Goal: Use online tool/utility: Utilize a website feature to perform a specific function

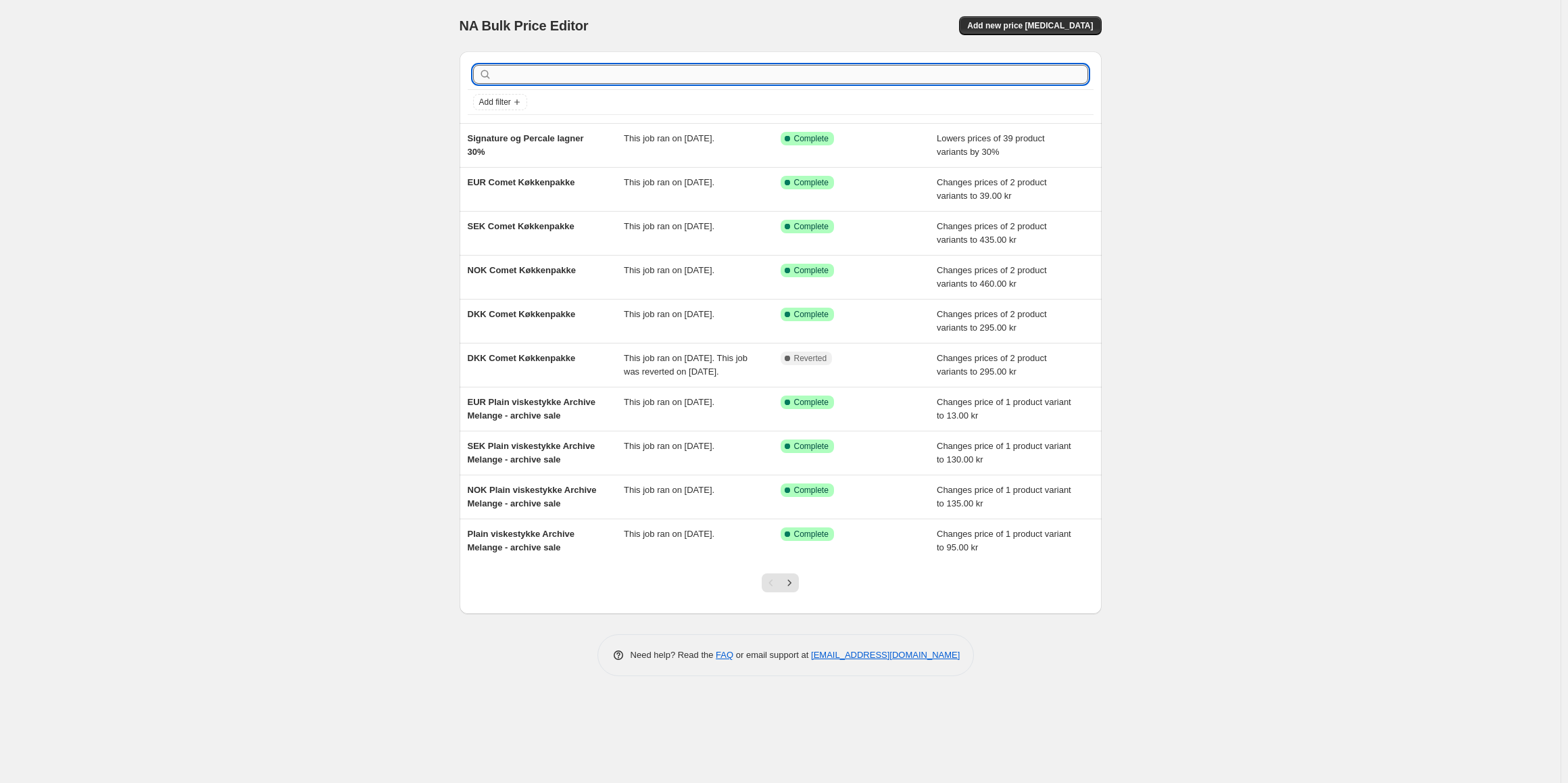
click at [655, 69] on input "text" at bounding box center [792, 74] width 593 height 19
type input "union"
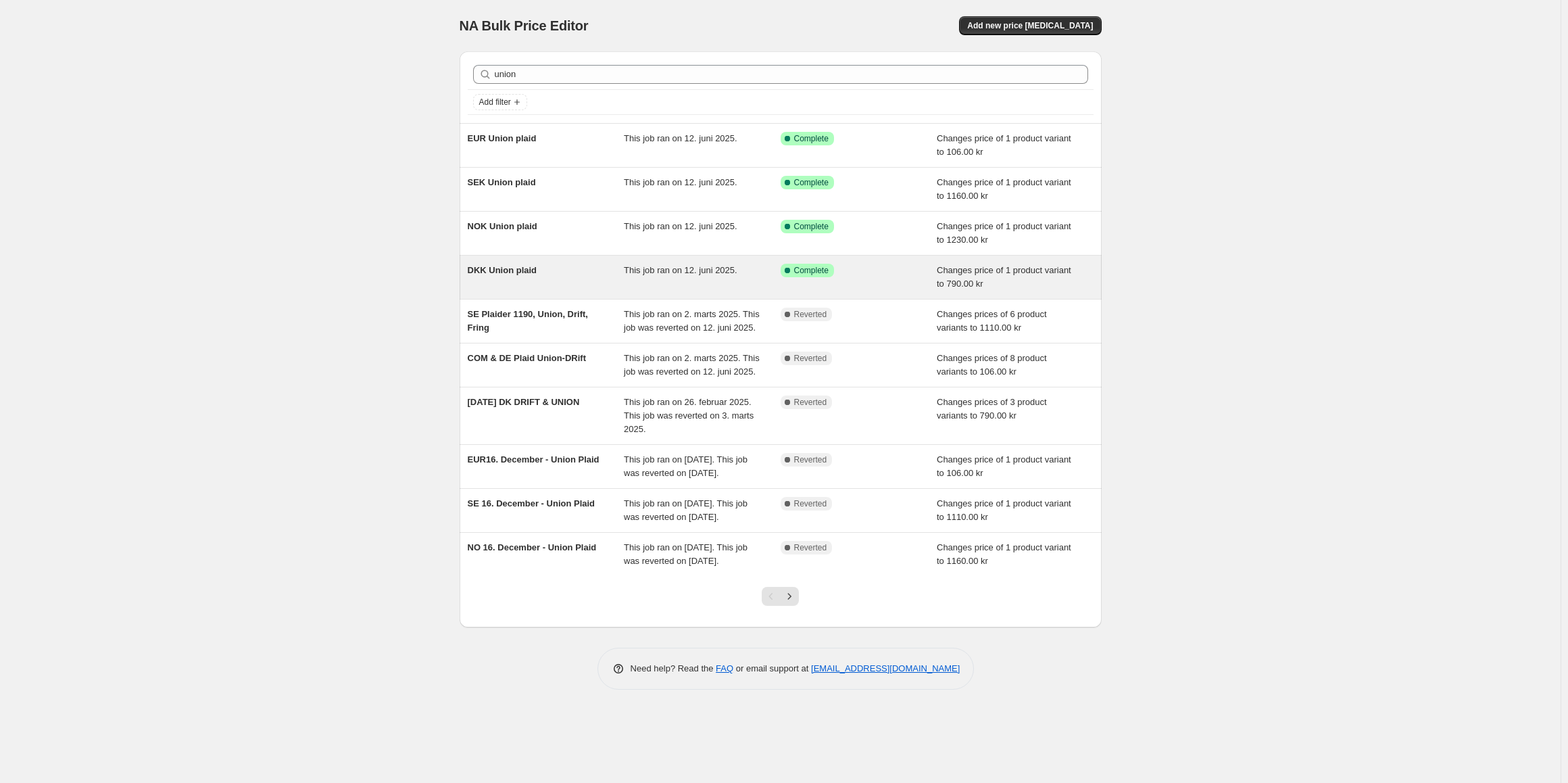
click at [560, 282] on div "DKK Union plaid" at bounding box center [546, 277] width 157 height 27
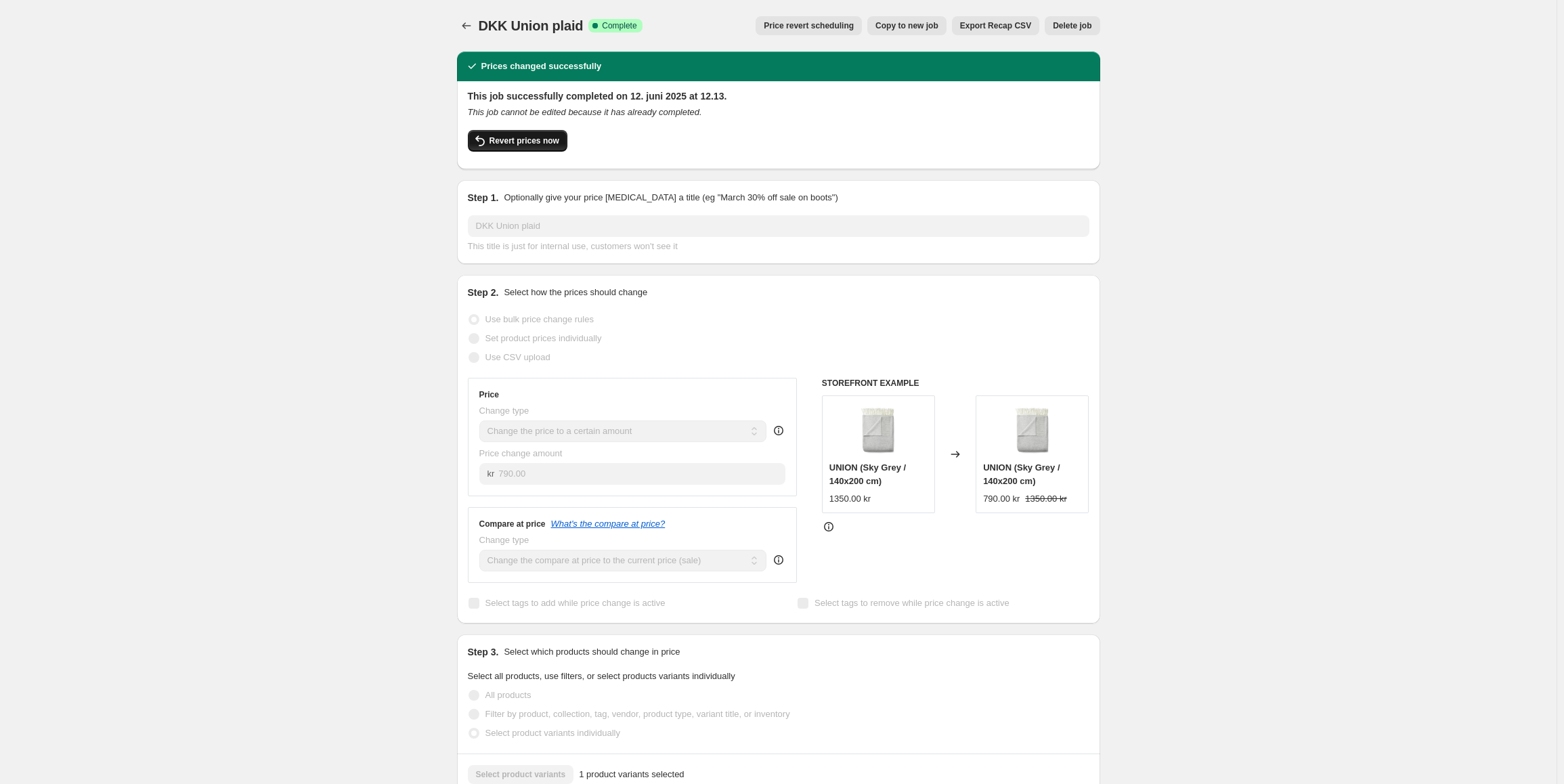
click at [551, 148] on button "Revert prices now" at bounding box center [517, 141] width 100 height 22
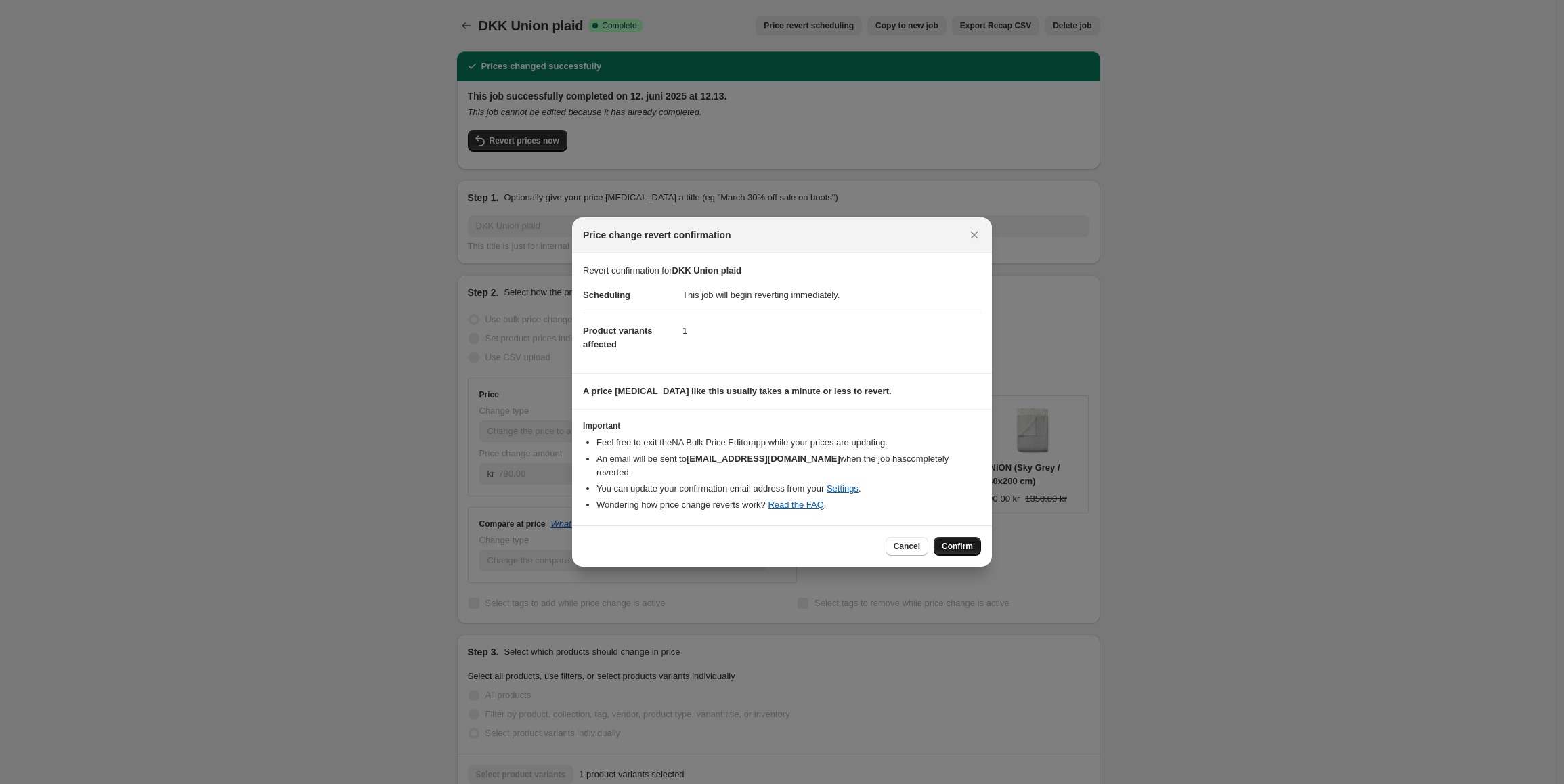
click at [974, 537] on button "Confirm" at bounding box center [957, 545] width 48 height 19
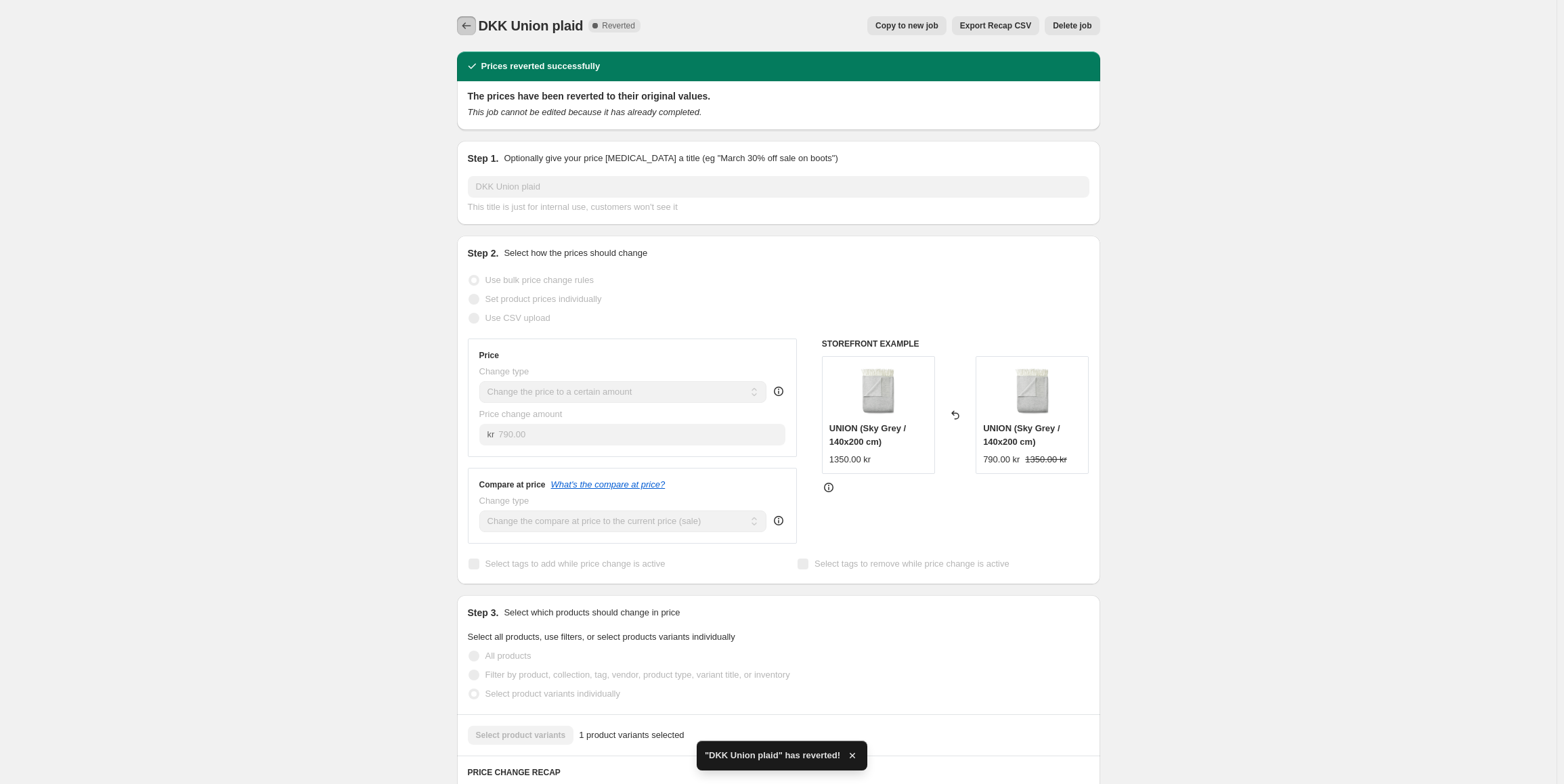
click at [462, 25] on button "Price change jobs" at bounding box center [466, 25] width 19 height 19
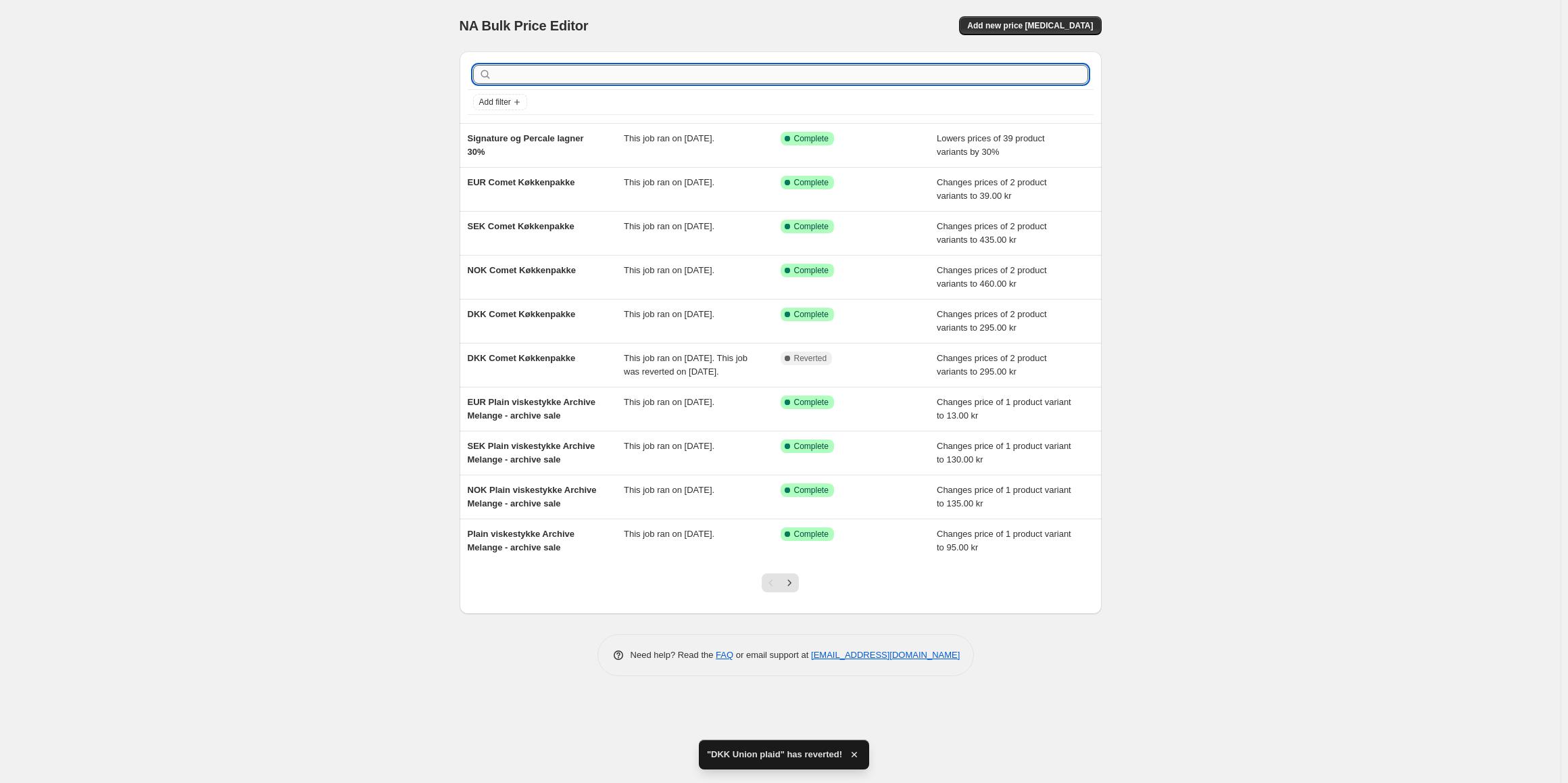
click at [588, 78] on input "text" at bounding box center [792, 74] width 593 height 19
type input "union"
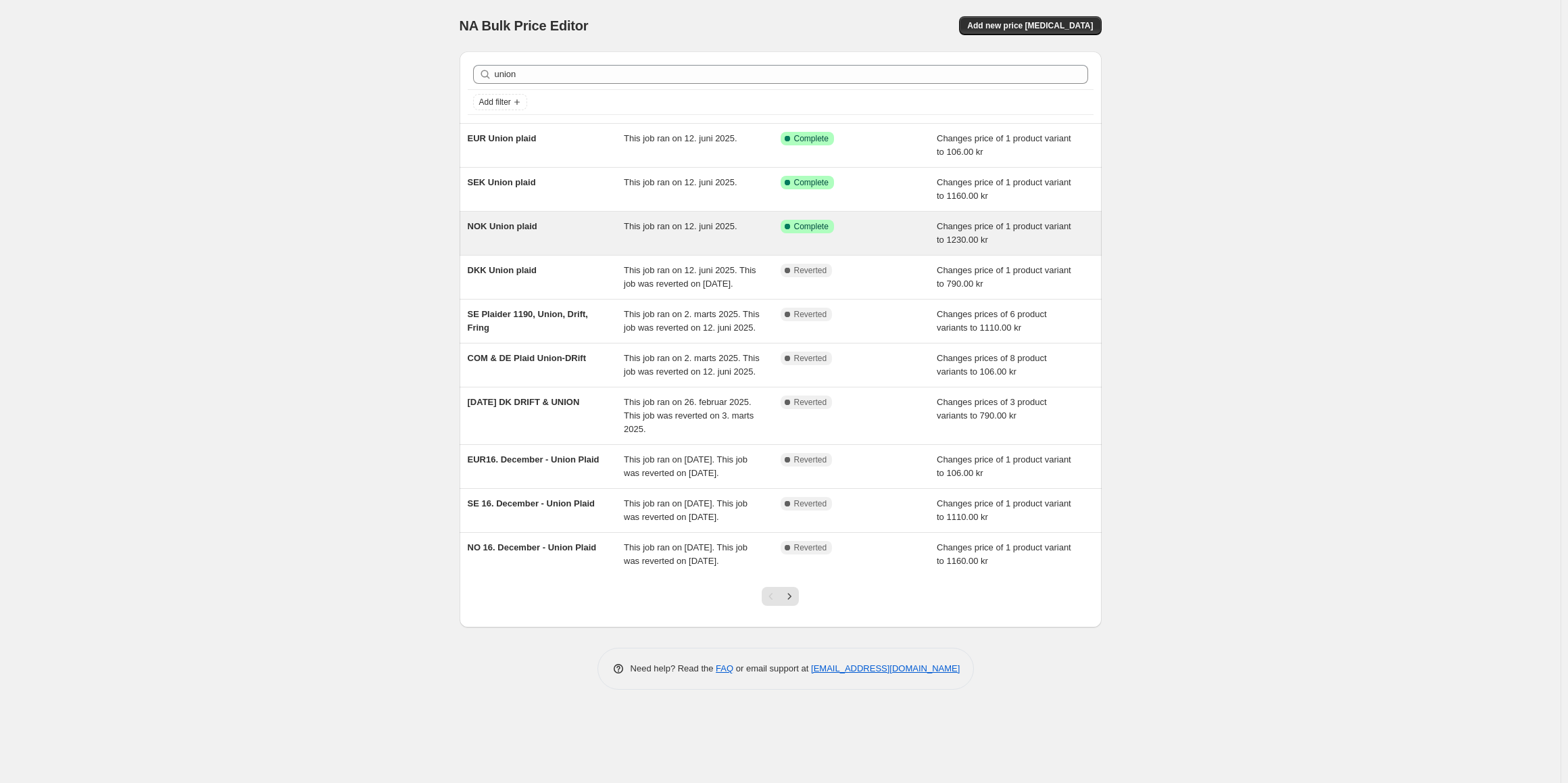
click at [559, 223] on div "NOK Union plaid" at bounding box center [546, 233] width 157 height 27
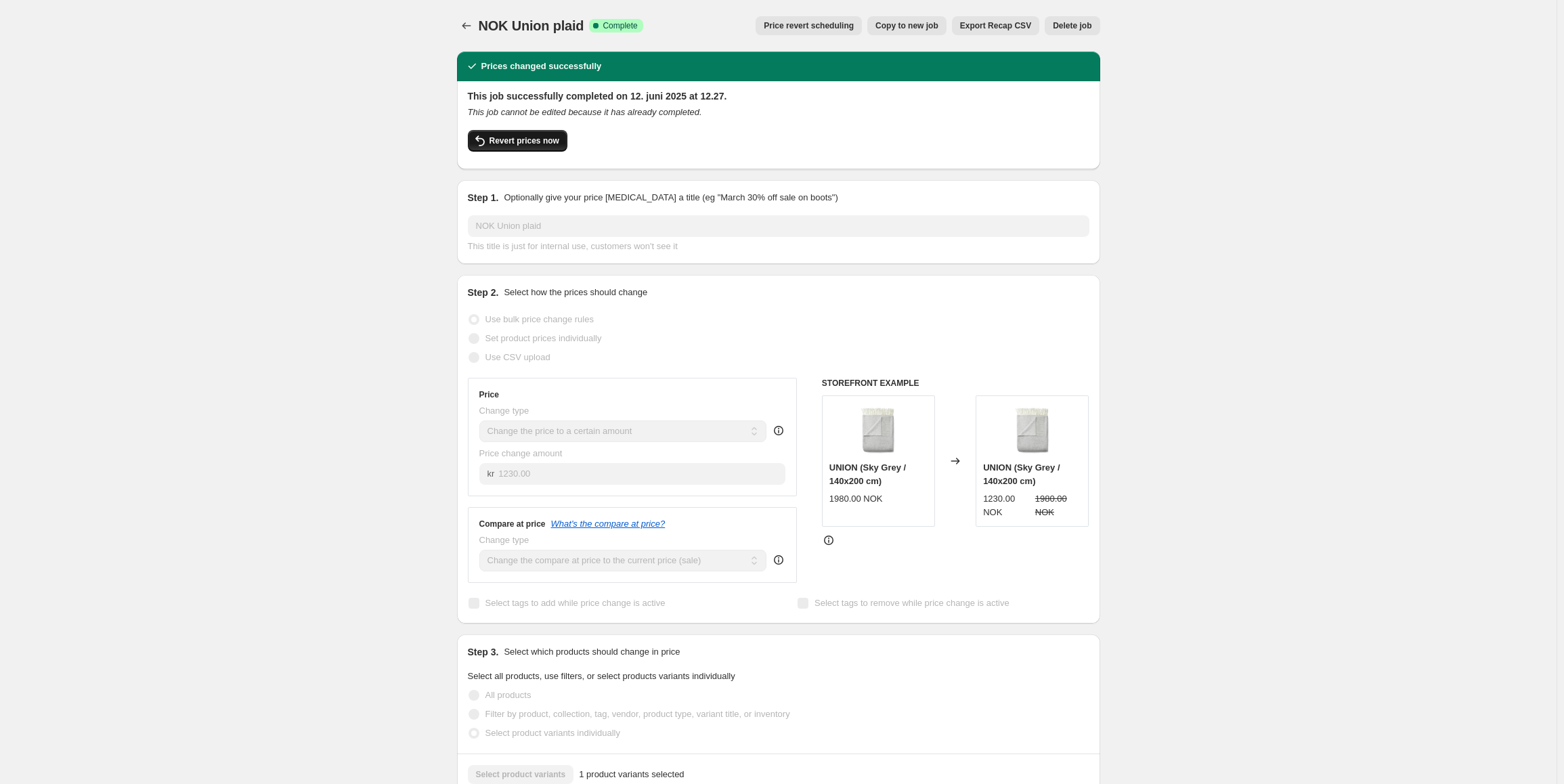
click at [540, 148] on button "Revert prices now" at bounding box center [517, 141] width 100 height 22
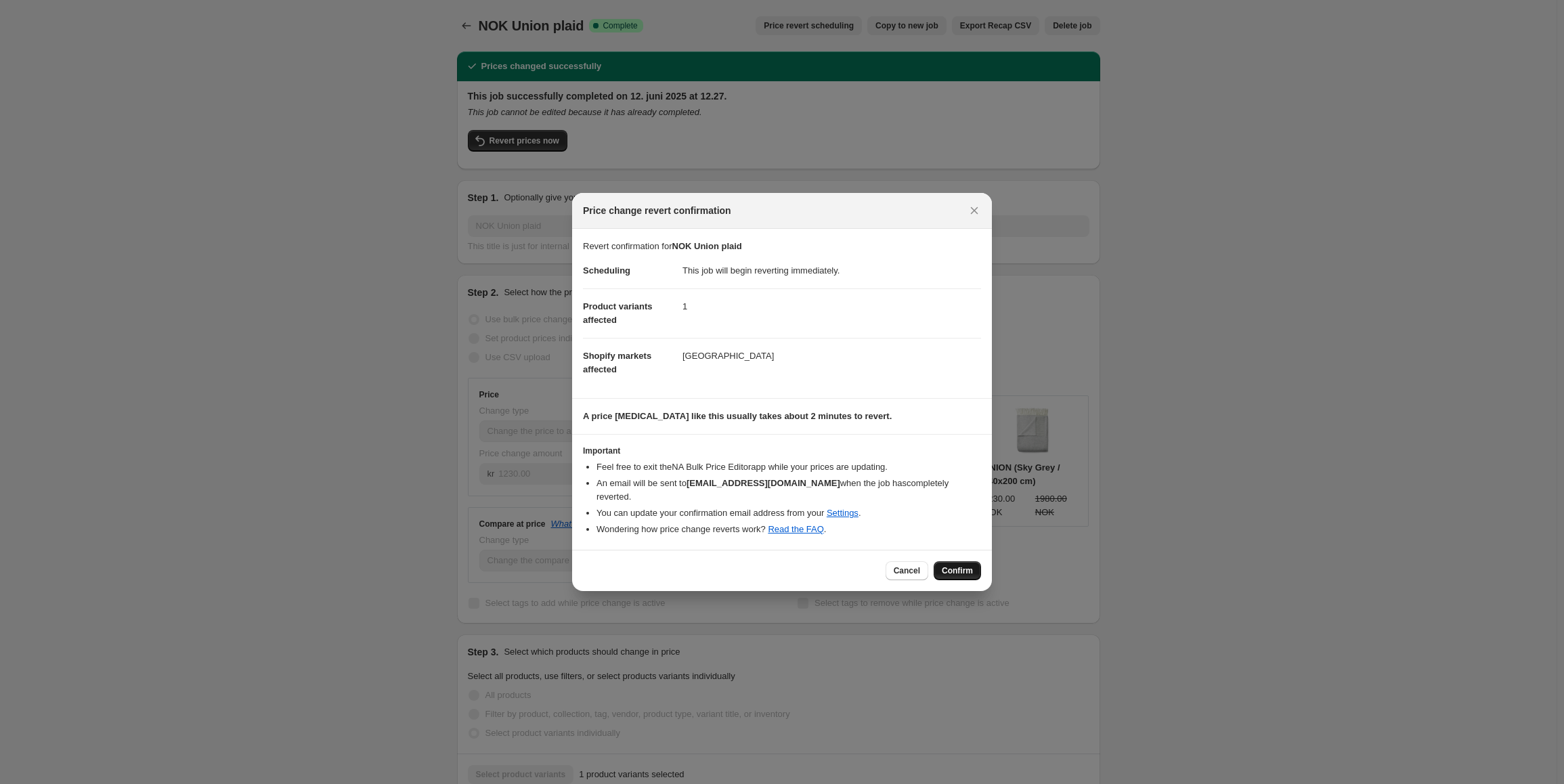
click at [976, 567] on button "Confirm" at bounding box center [957, 570] width 48 height 19
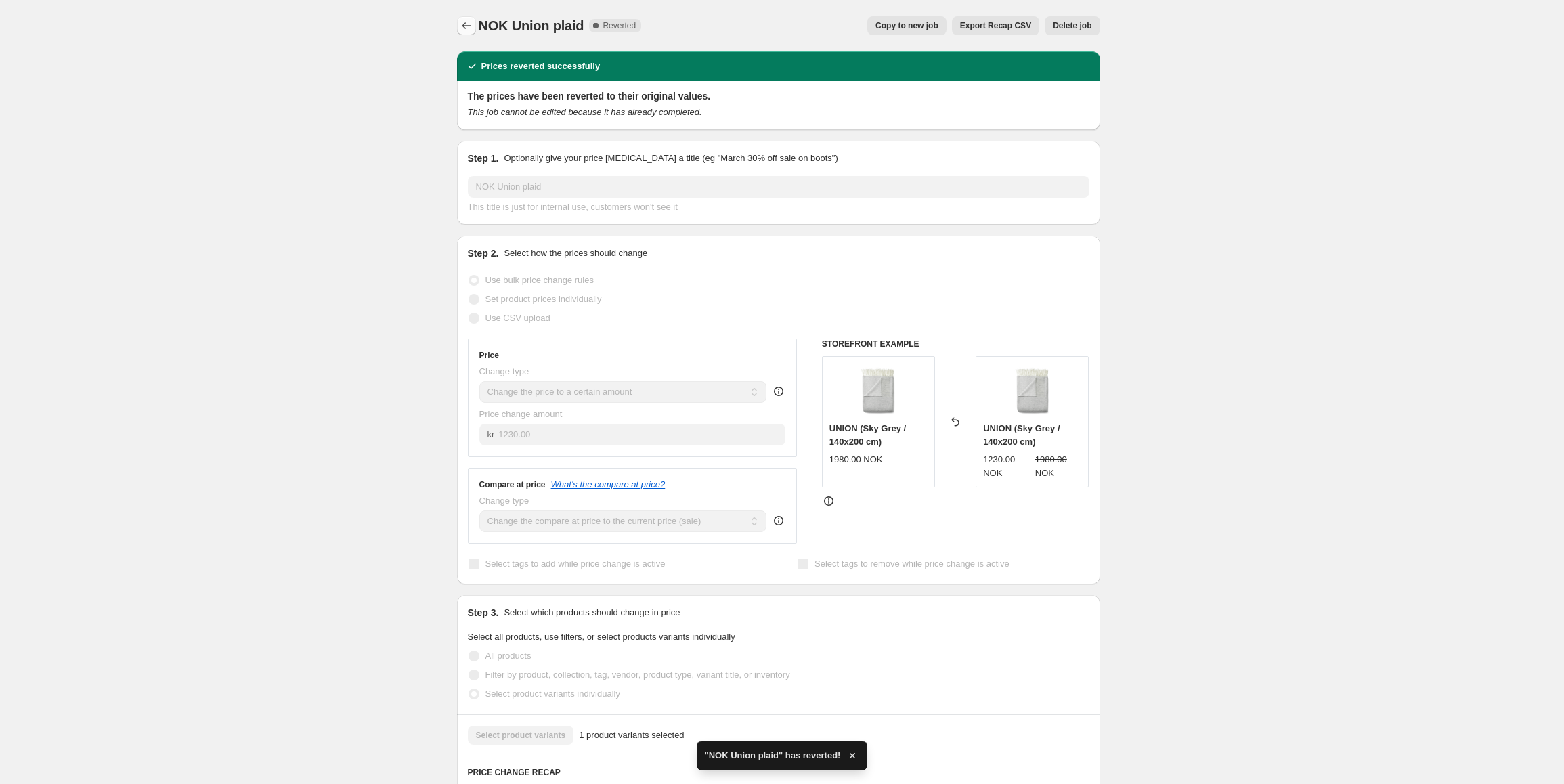
click at [470, 20] on icon "Price change jobs" at bounding box center [466, 25] width 13 height 13
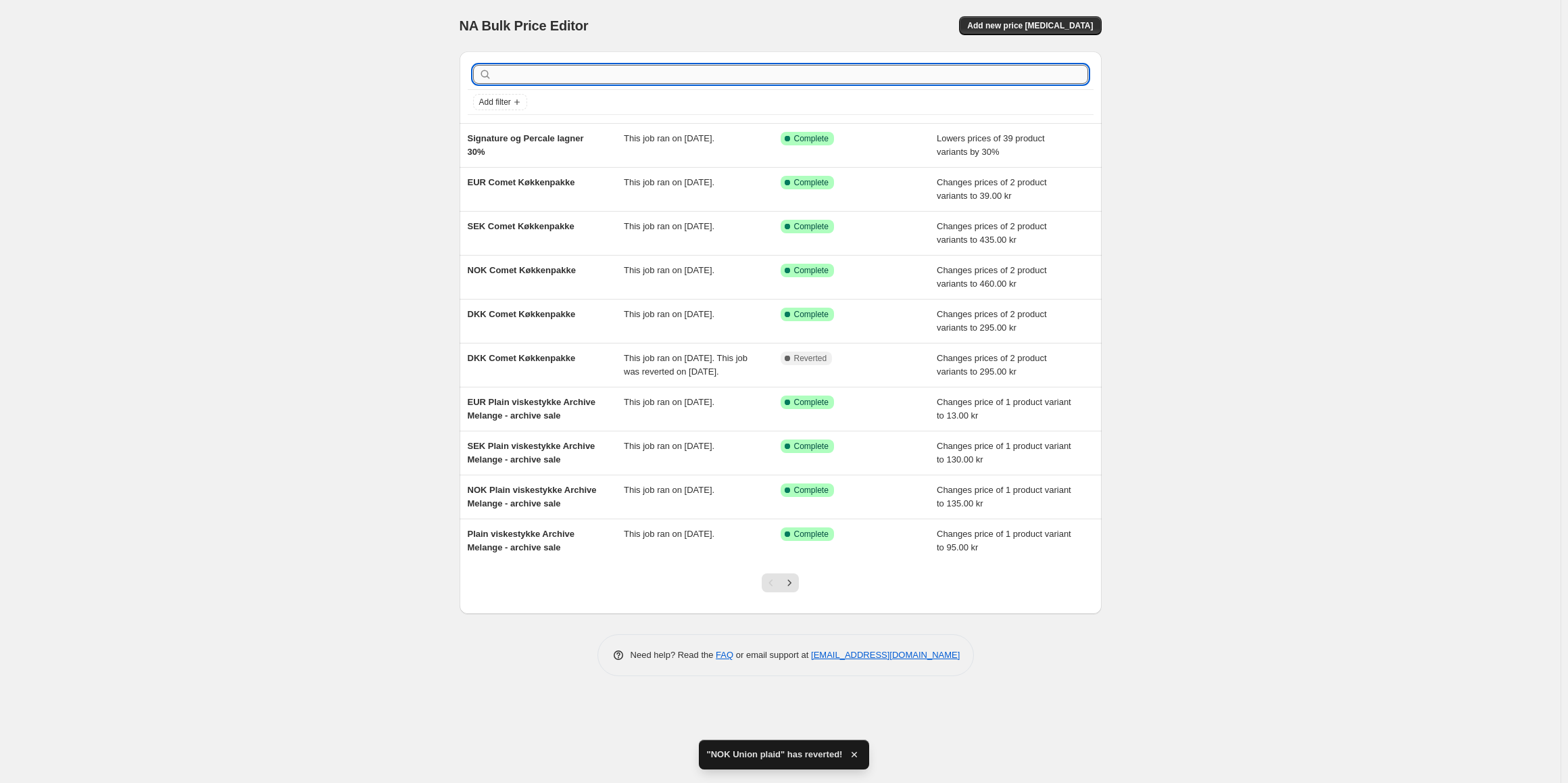
click at [580, 79] on input "text" at bounding box center [792, 74] width 593 height 19
type input "union"
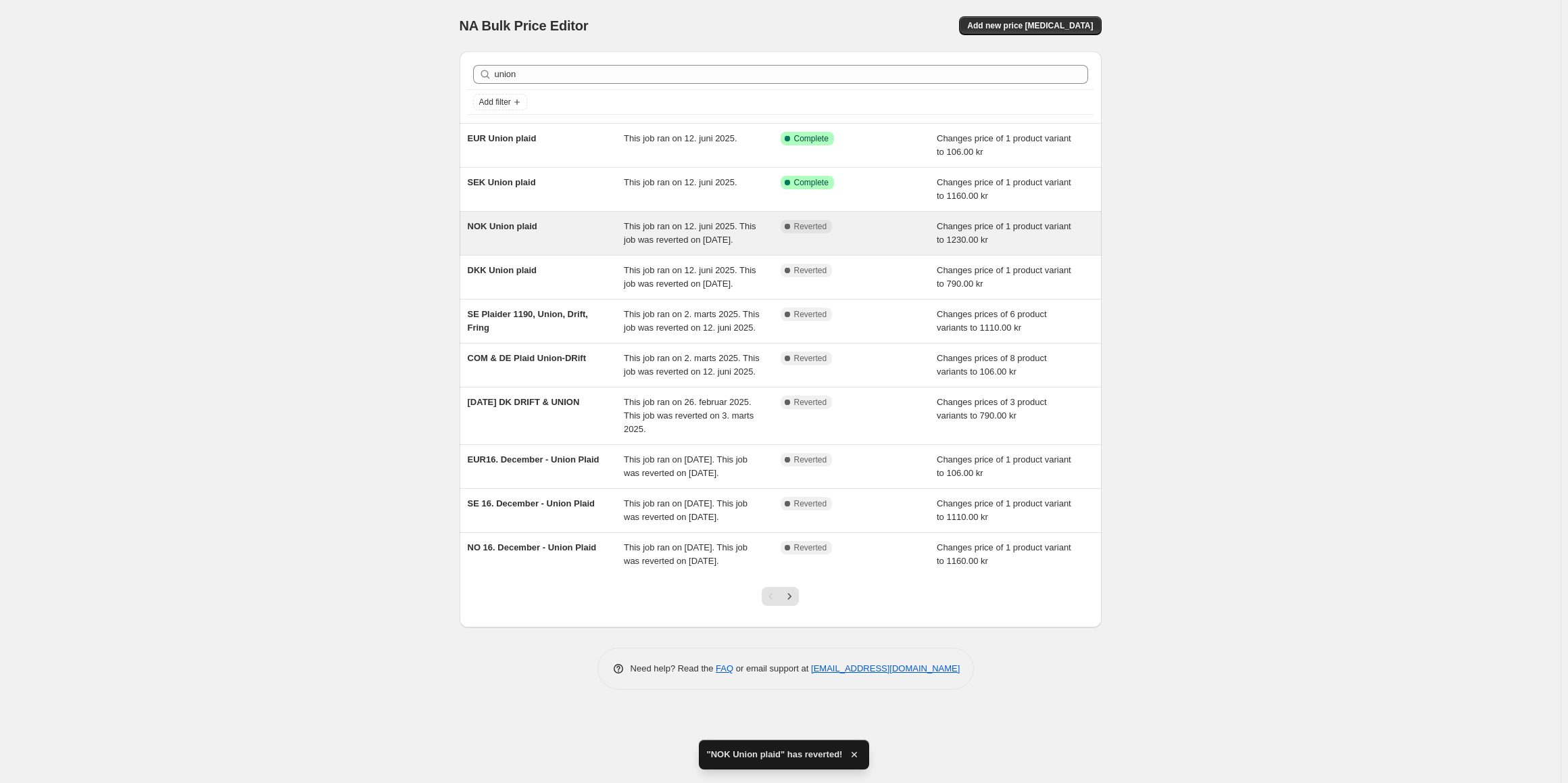
click at [546, 212] on div "NOK Union plaid This job ran on 12. juni 2025. This job was reverted on [DATE].…" at bounding box center [781, 233] width 642 height 43
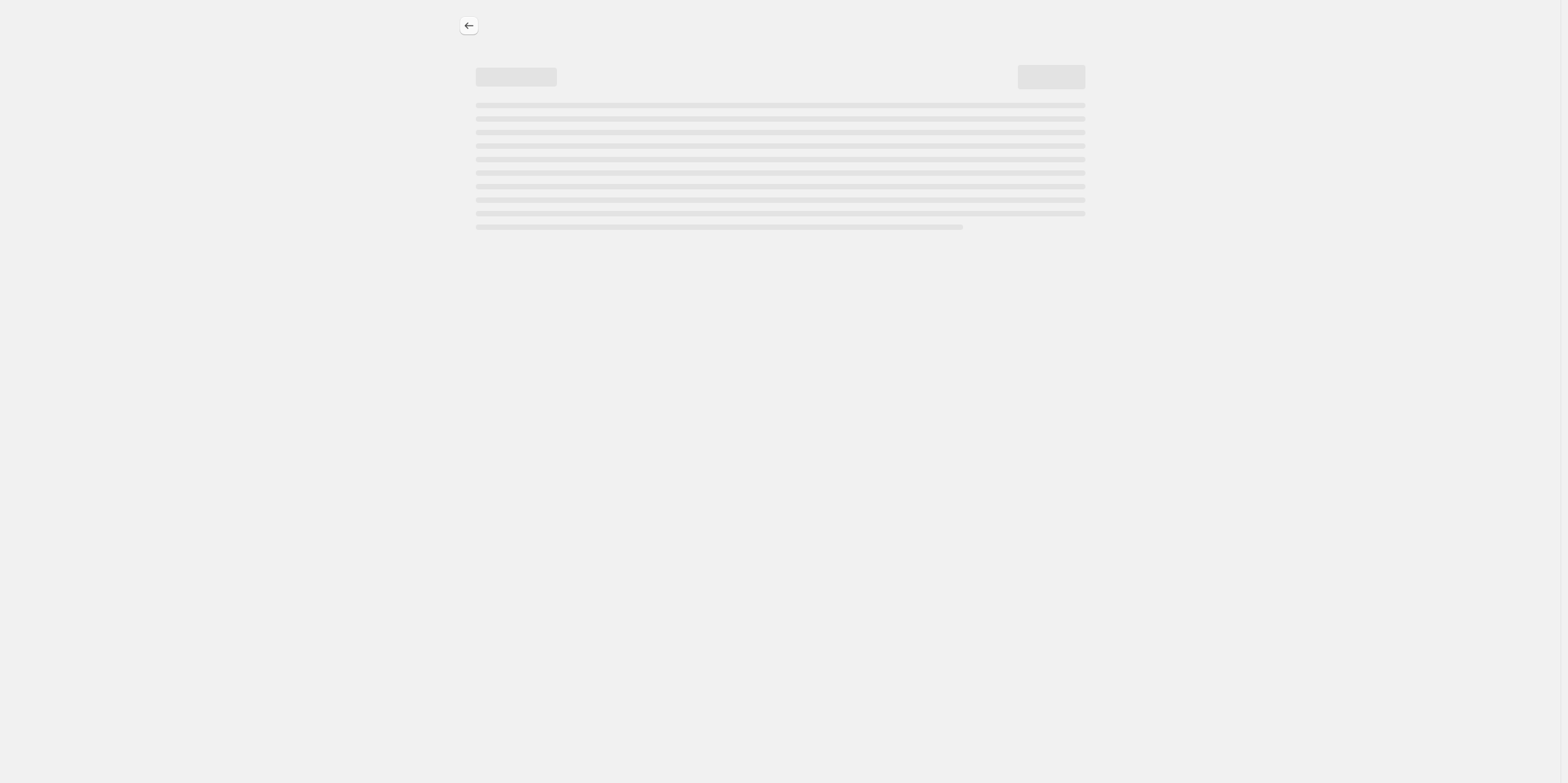
click at [463, 24] on icon "Price change jobs" at bounding box center [469, 25] width 13 height 13
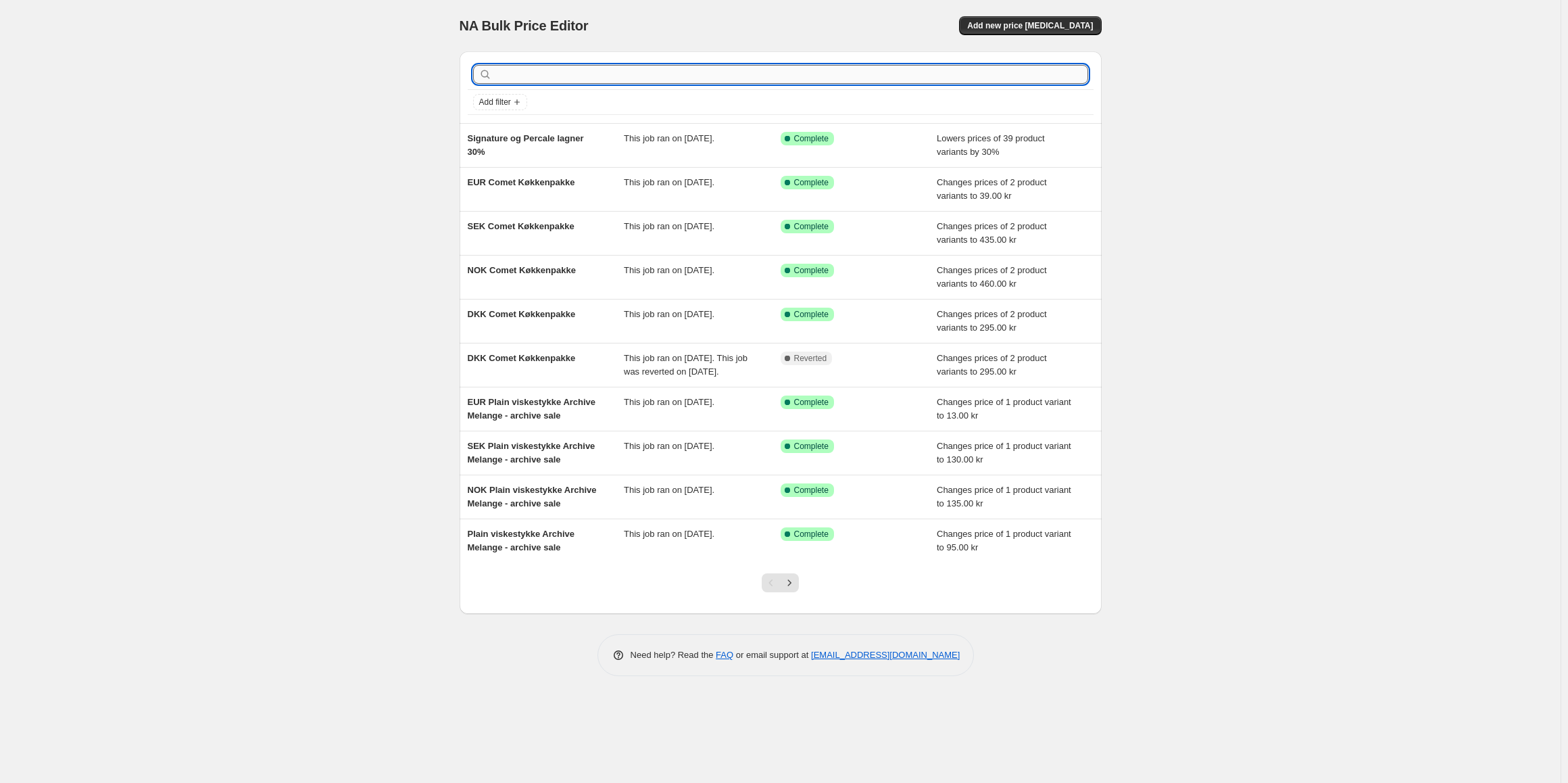
click at [546, 66] on input "text" at bounding box center [792, 74] width 593 height 19
type input "union"
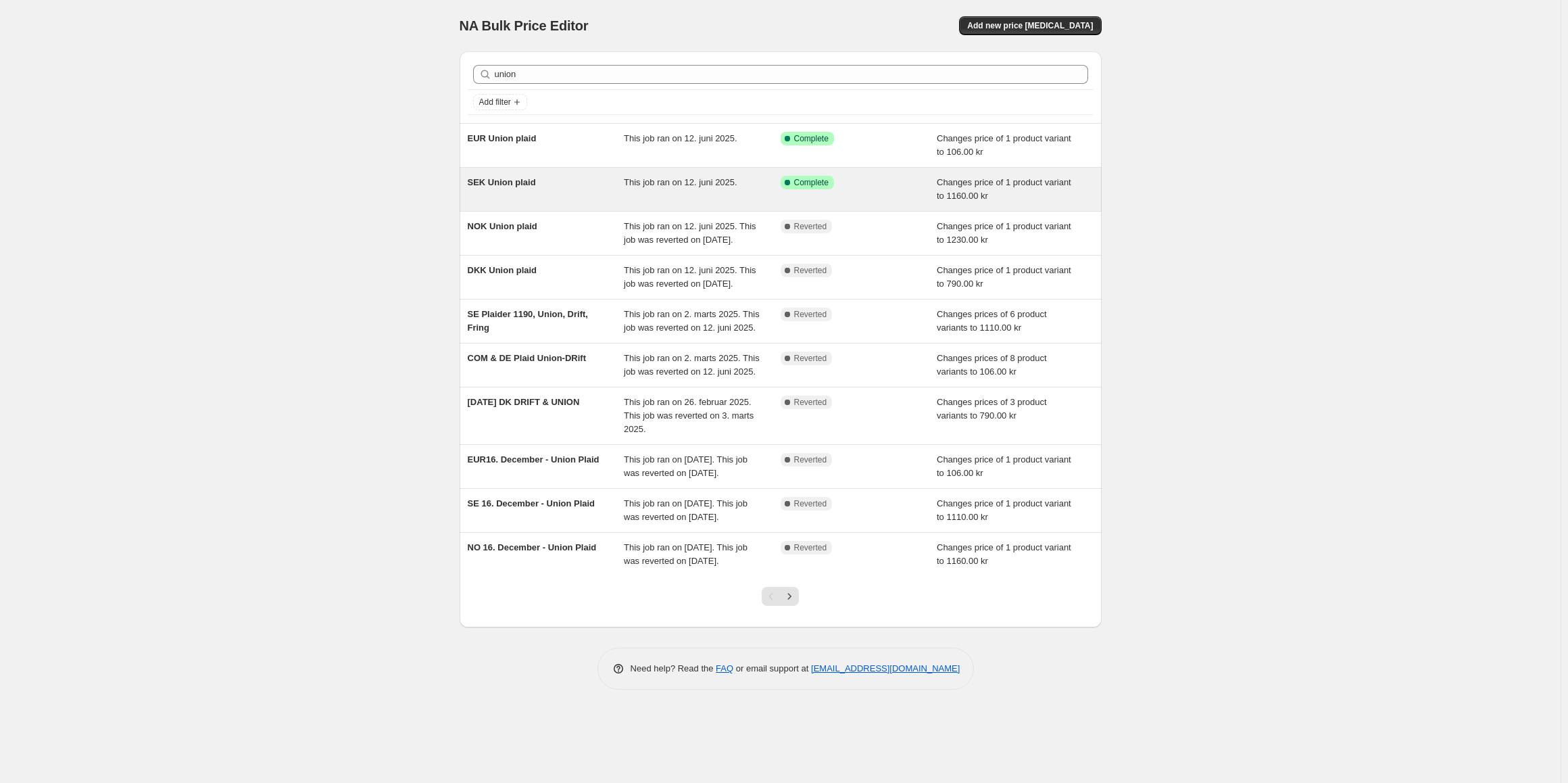
click at [556, 193] on div "SEK Union plaid" at bounding box center [546, 189] width 157 height 27
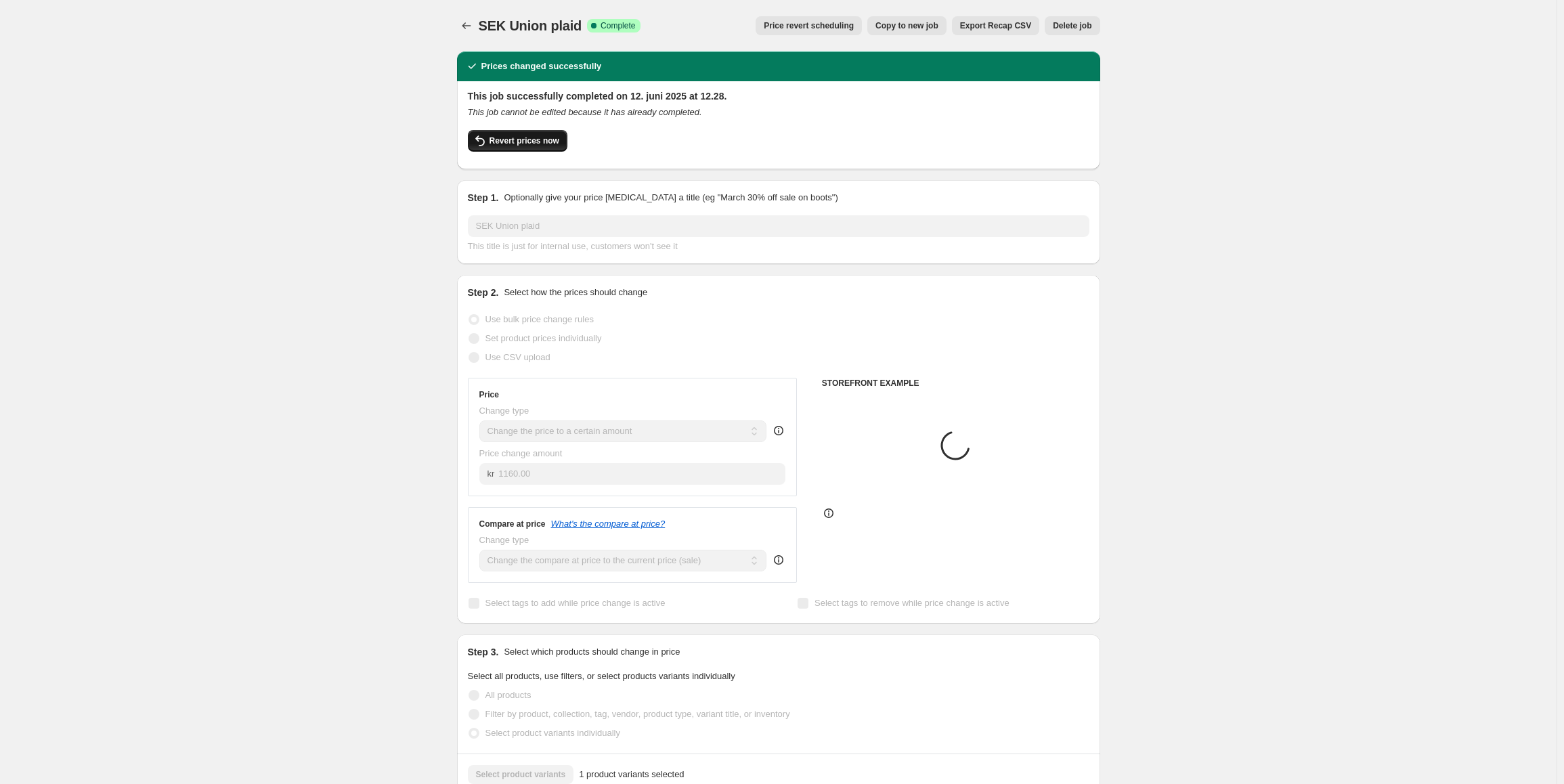
click at [547, 138] on span "Revert prices now" at bounding box center [524, 141] width 70 height 11
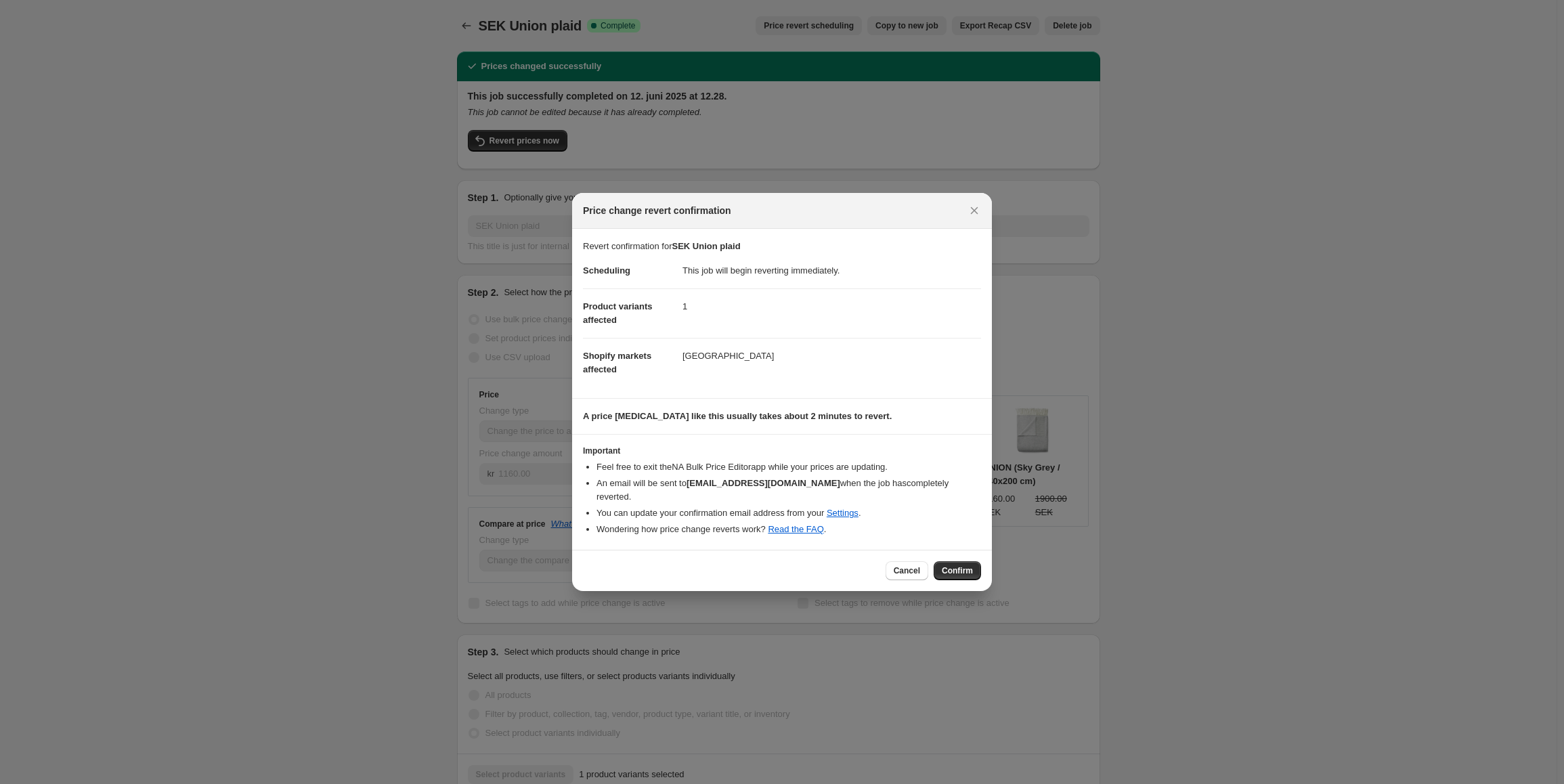
click at [955, 561] on button "Confirm" at bounding box center [957, 570] width 48 height 19
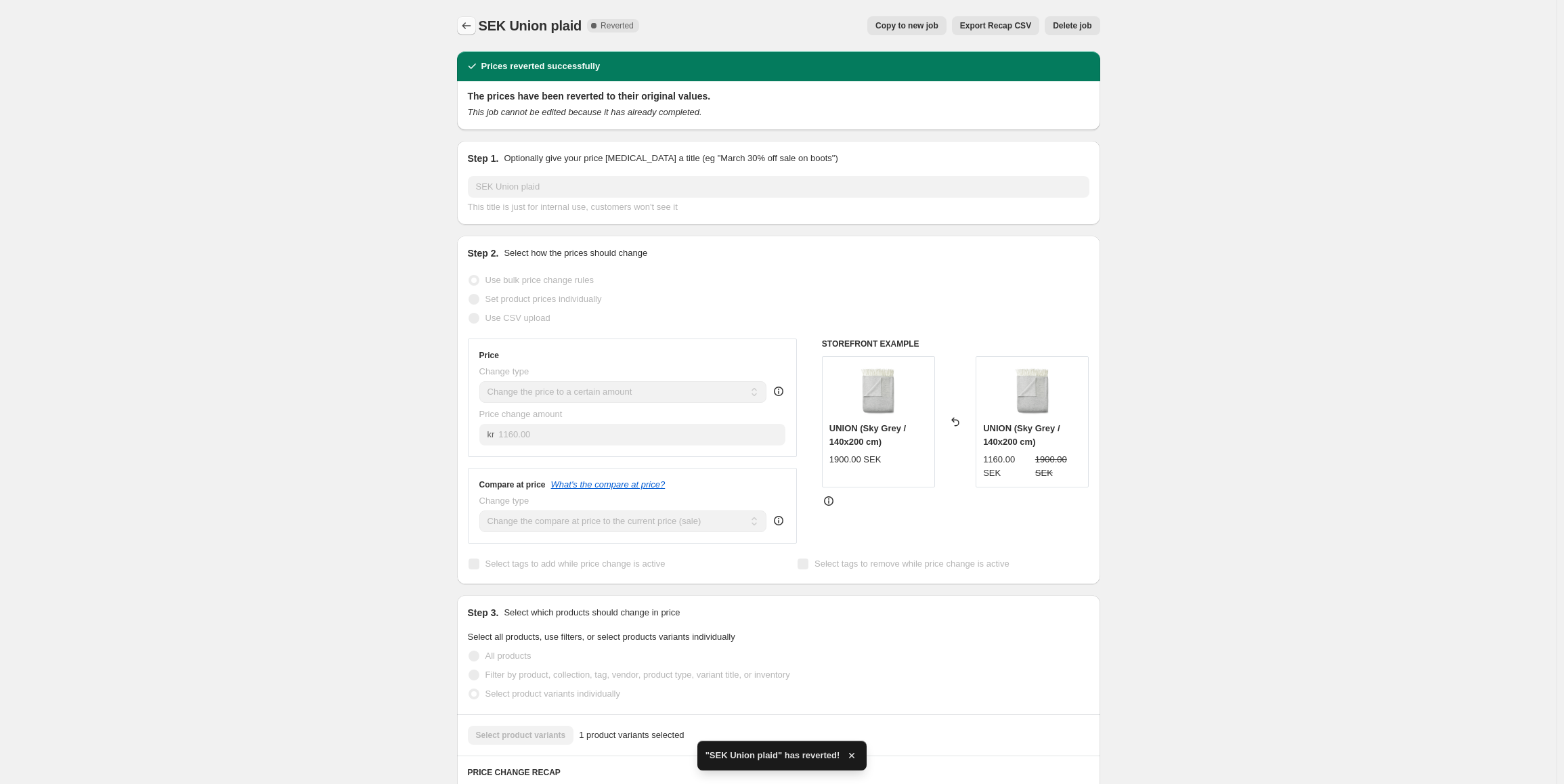
click at [469, 22] on icon "Price change jobs" at bounding box center [466, 25] width 13 height 13
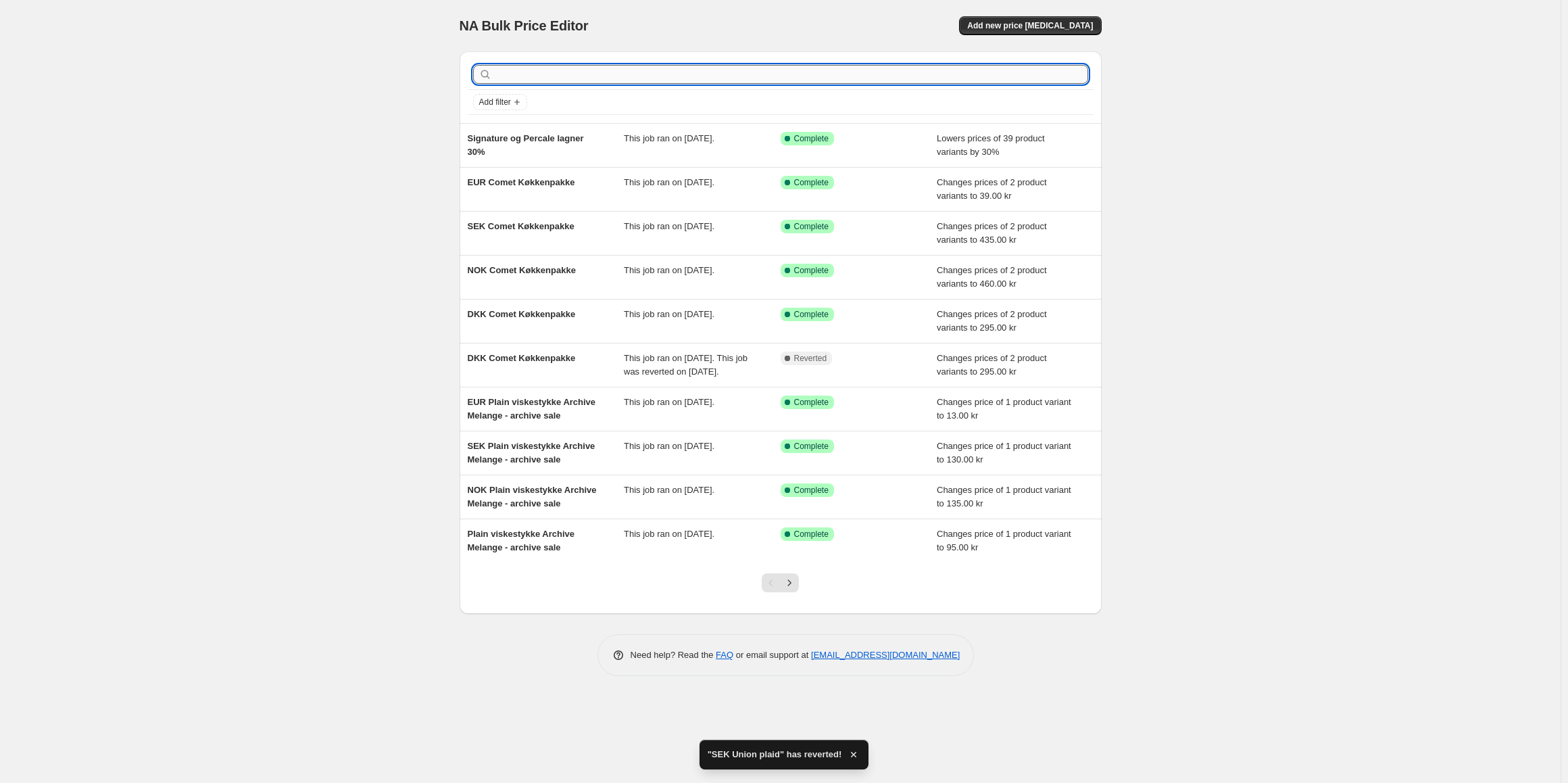
click at [538, 77] on input "text" at bounding box center [792, 74] width 593 height 19
type input "union"
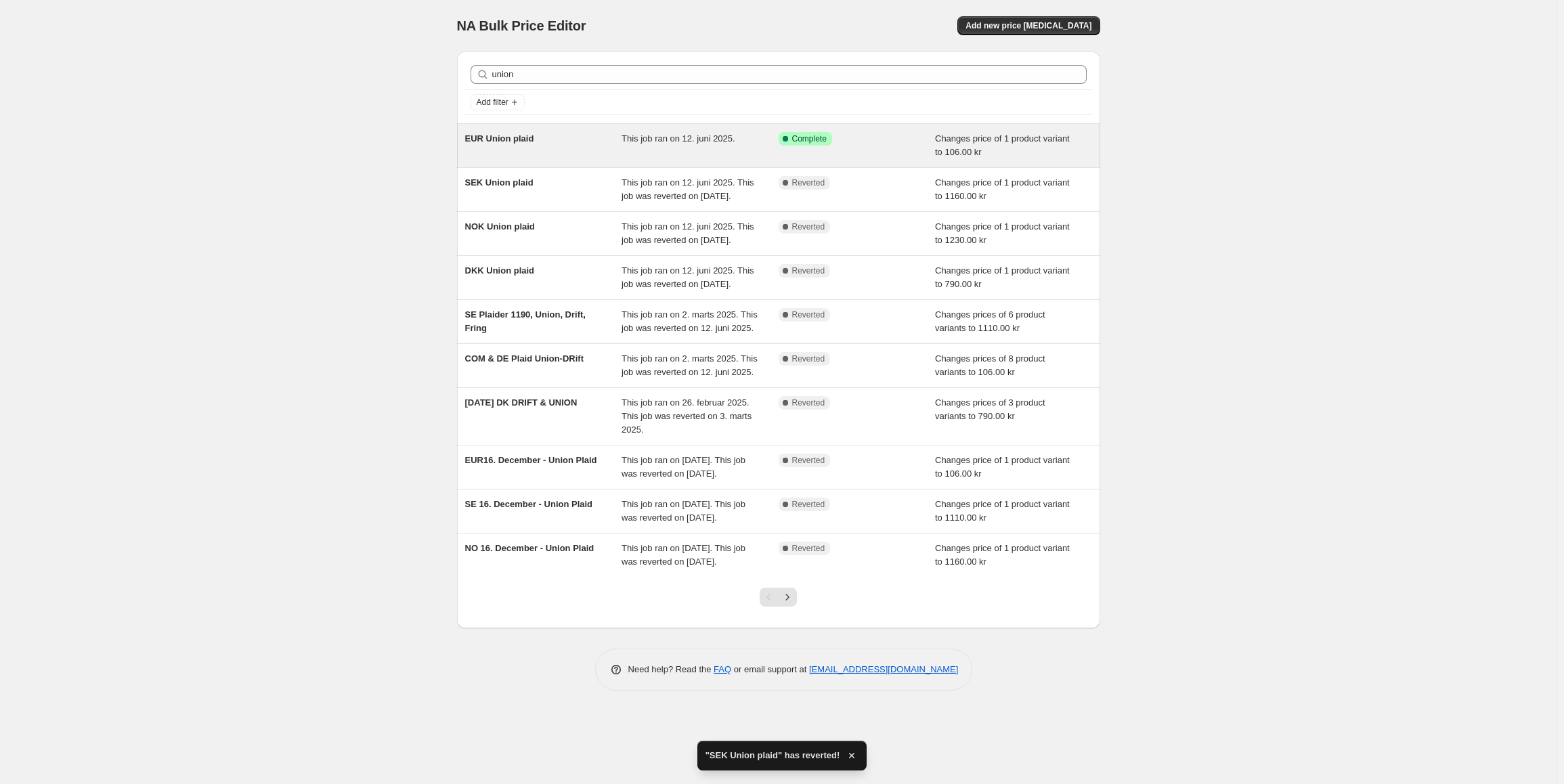
click at [530, 141] on span "EUR Union plaid" at bounding box center [500, 138] width 69 height 10
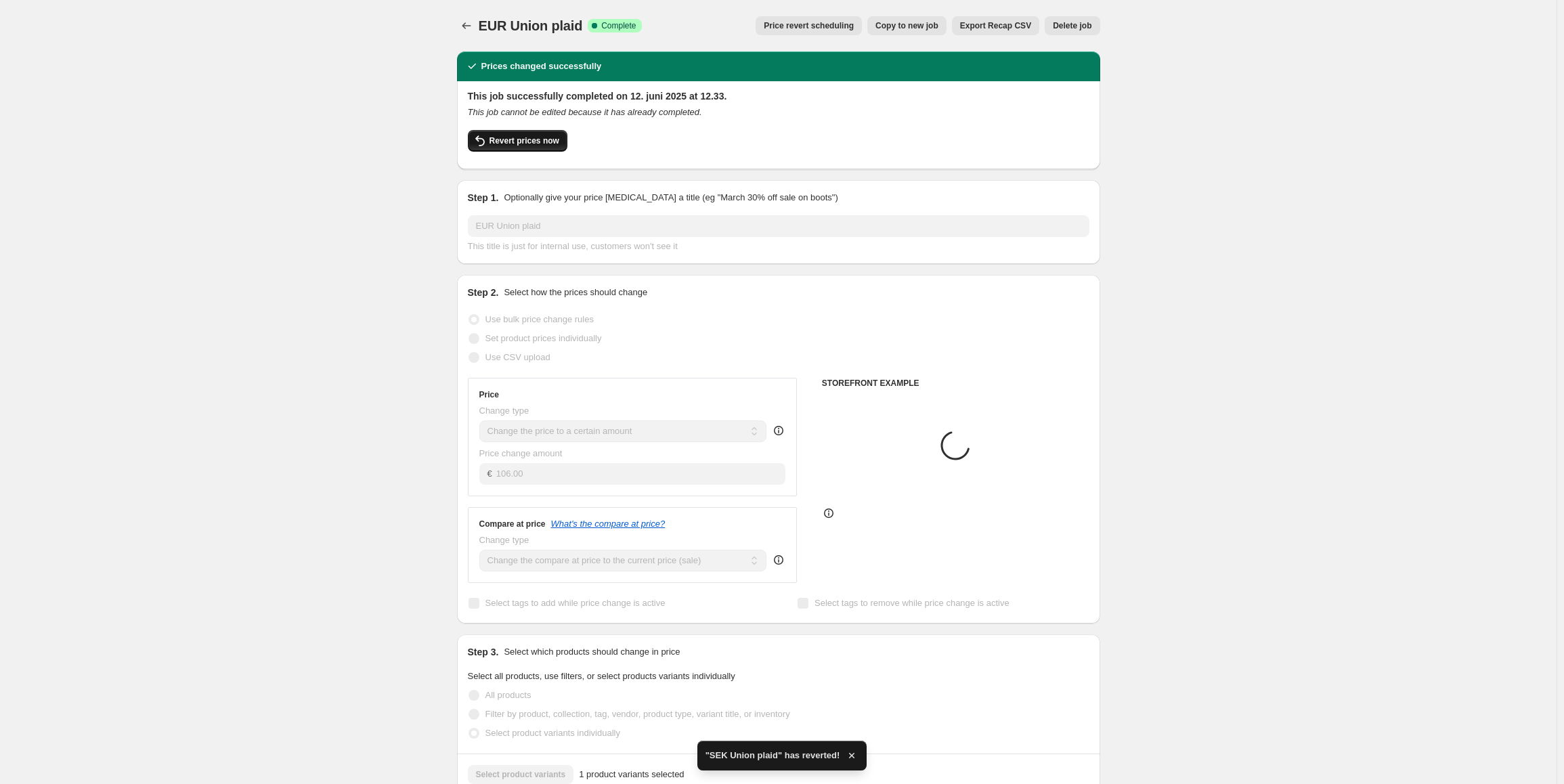
click at [539, 143] on span "Revert prices now" at bounding box center [524, 141] width 70 height 11
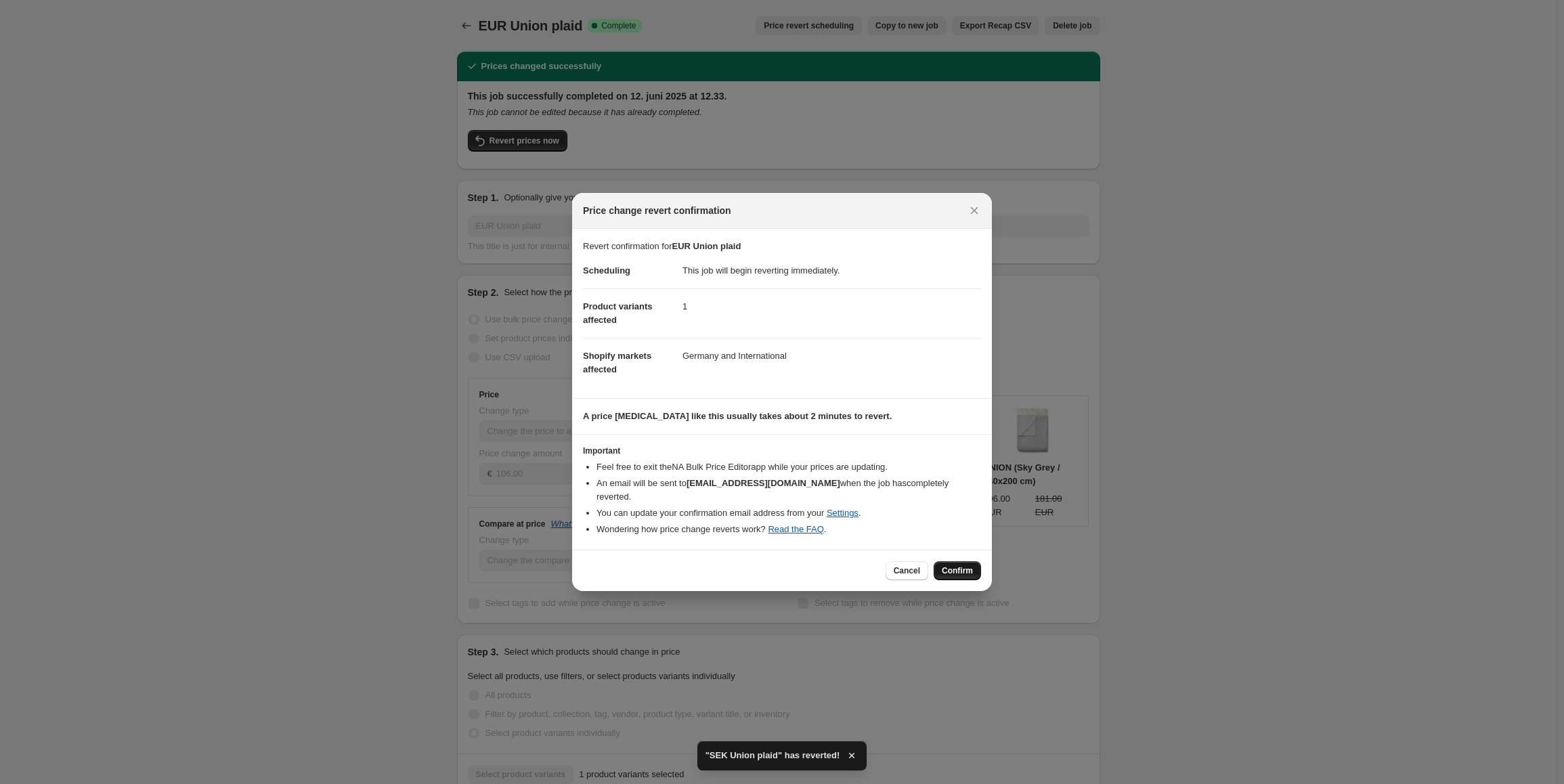
click at [962, 566] on span "Confirm" at bounding box center [957, 571] width 31 height 11
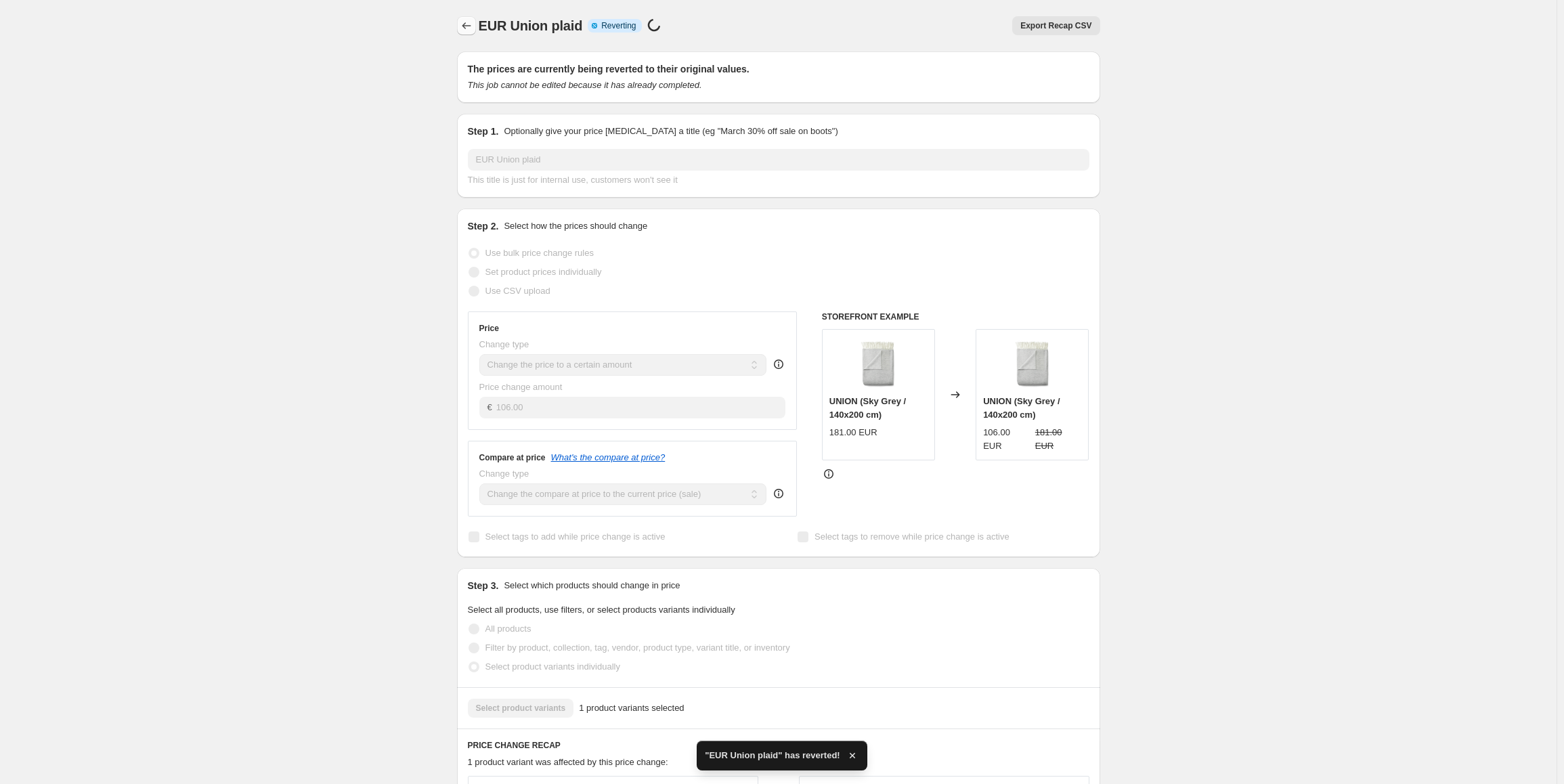
click at [464, 27] on icon "Price change jobs" at bounding box center [466, 25] width 13 height 13
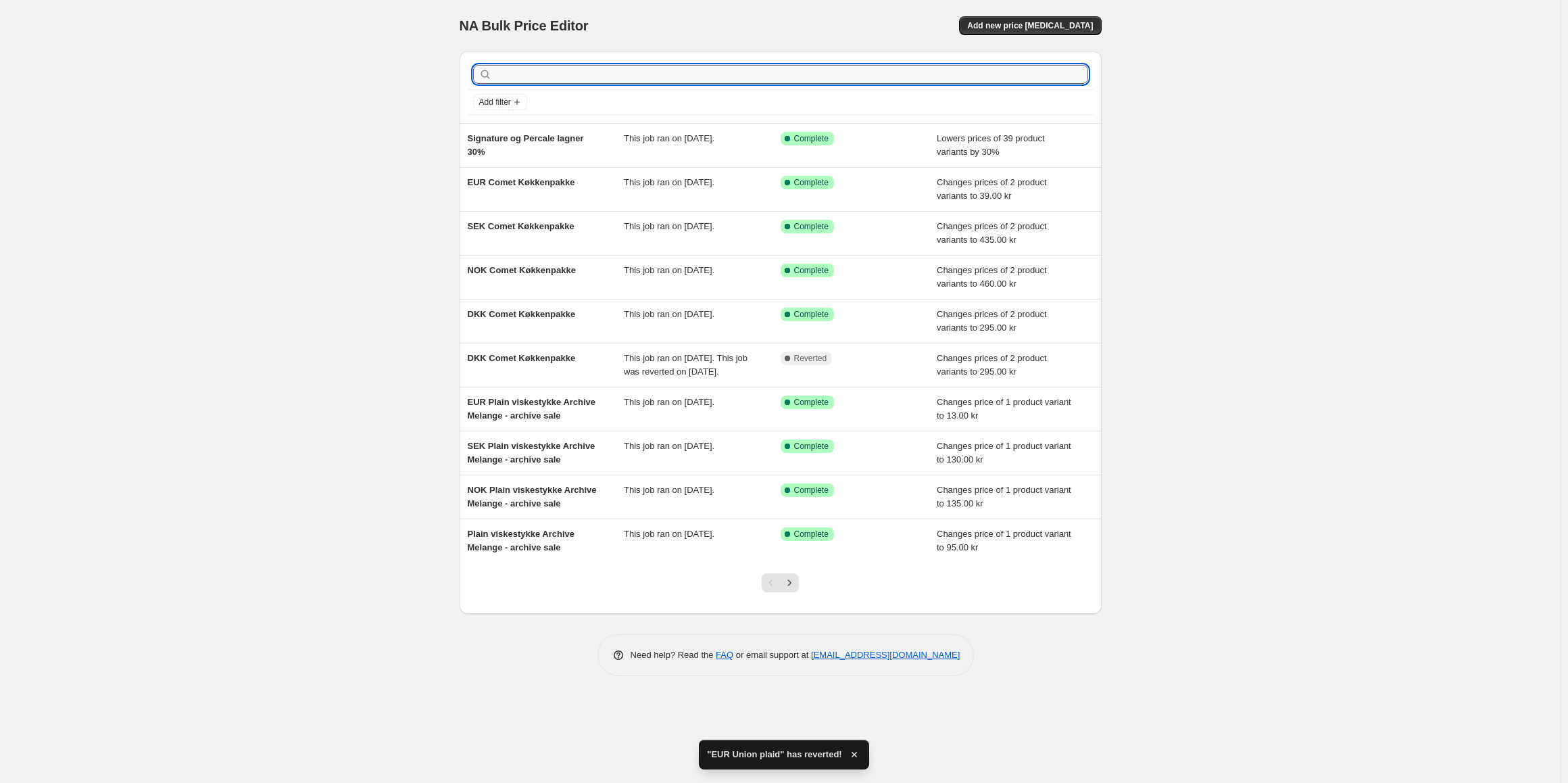
click at [636, 82] on input "text" at bounding box center [792, 74] width 593 height 19
type input "[PERSON_NAME]"
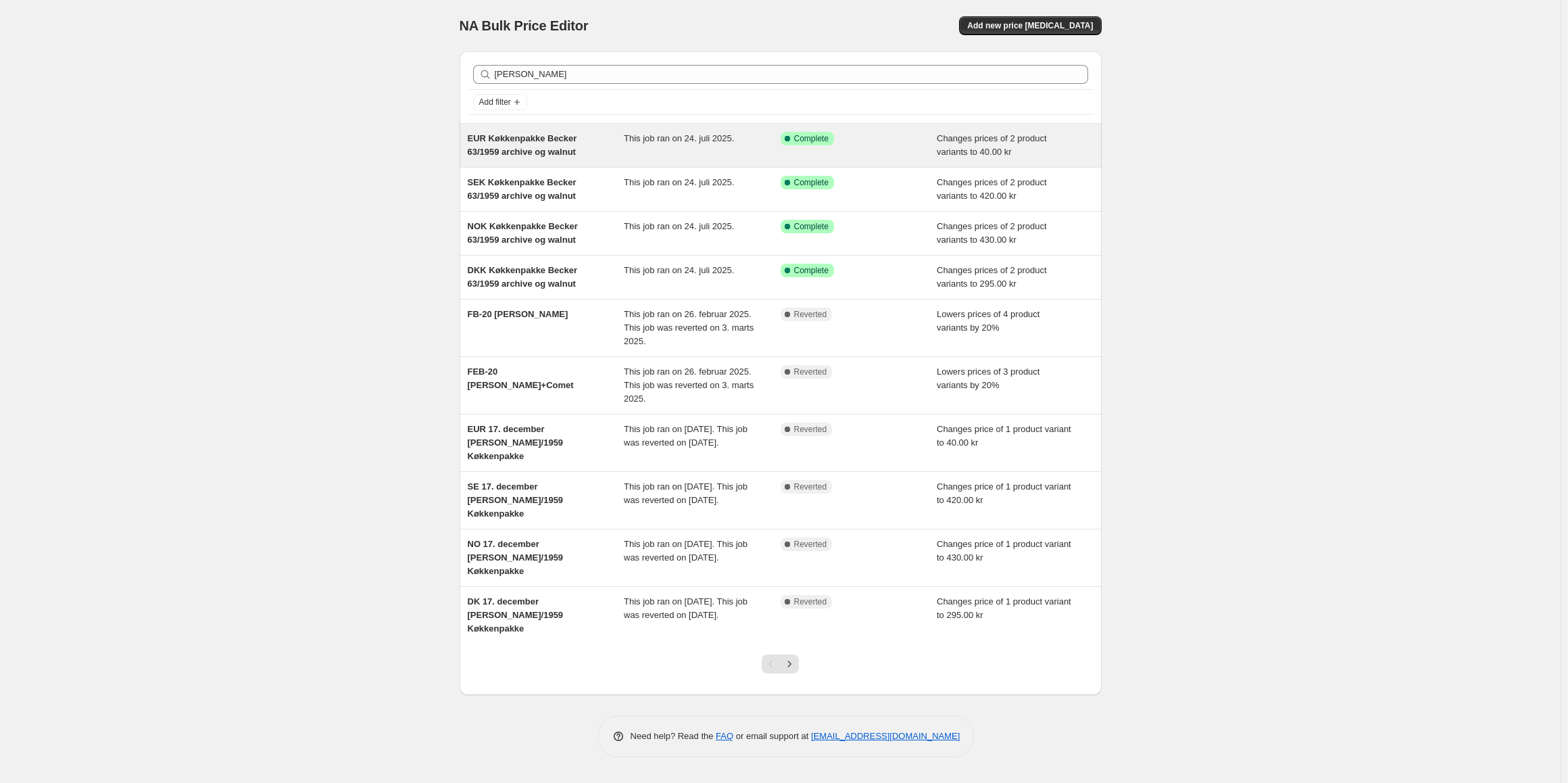
click at [580, 136] on div "EUR Køkkenpakke Becker 63/1959 archive og walnut" at bounding box center [546, 145] width 157 height 27
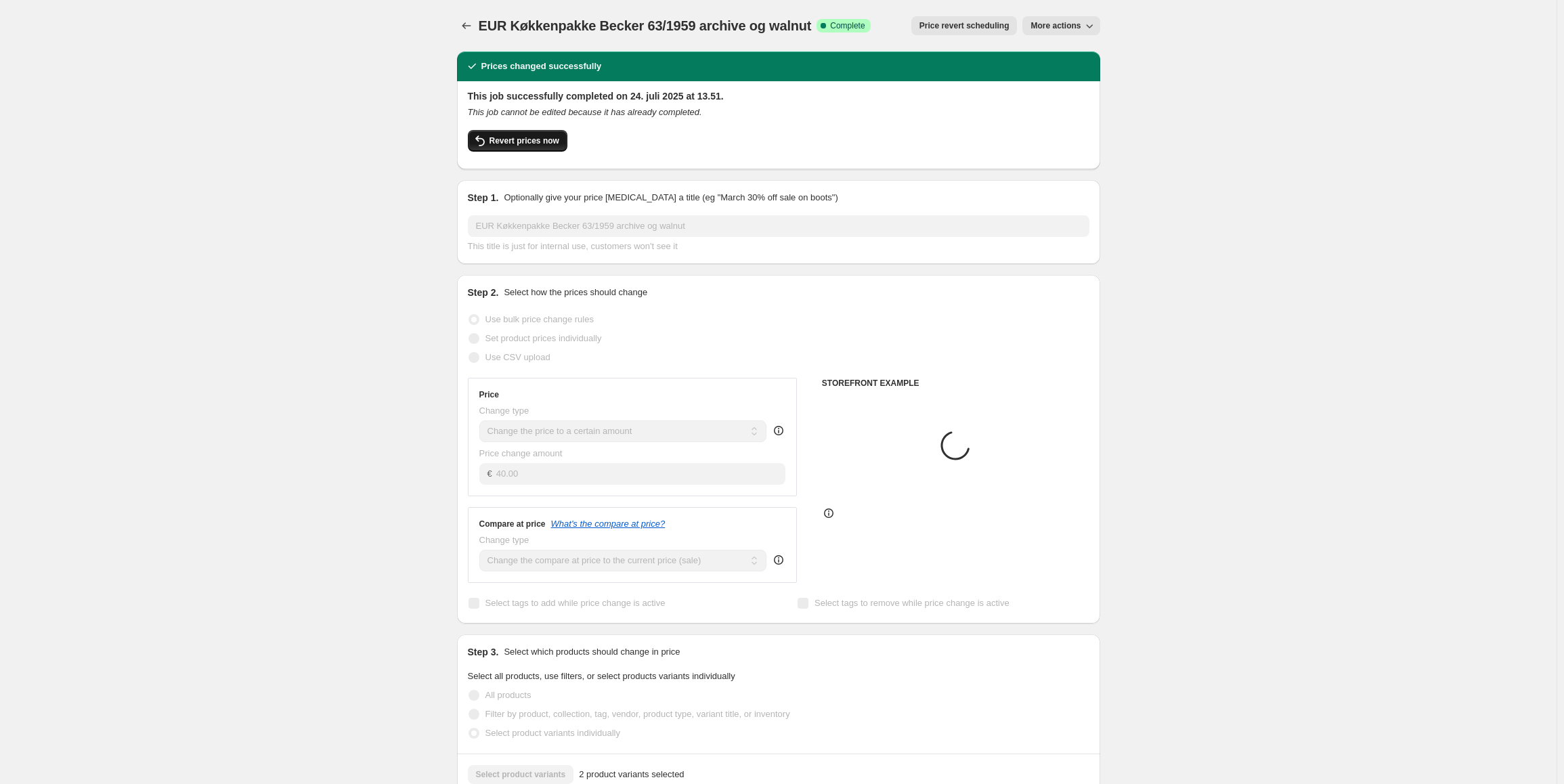
click at [540, 141] on span "Revert prices now" at bounding box center [524, 141] width 70 height 11
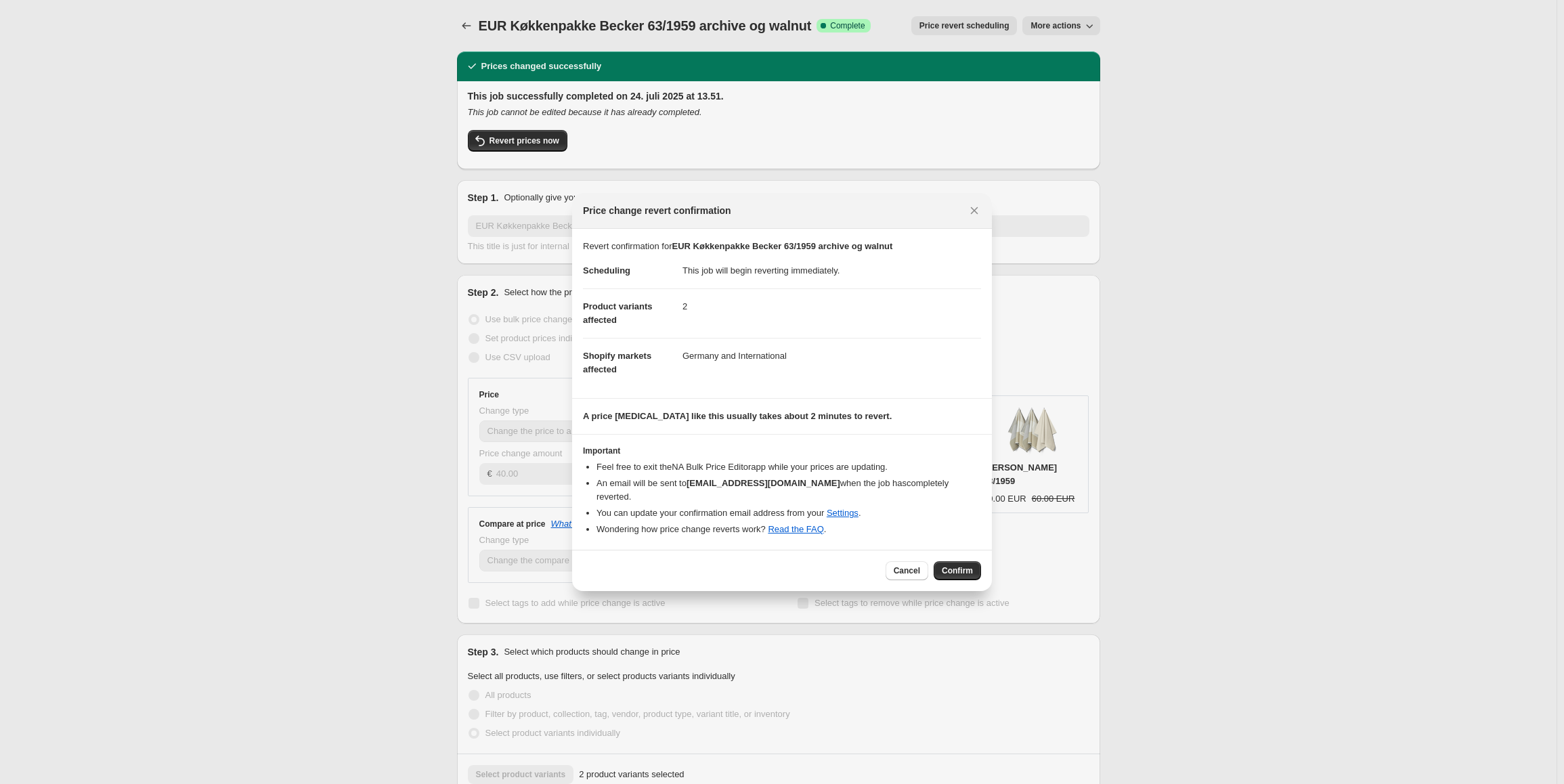
click at [962, 561] on button "Confirm" at bounding box center [957, 570] width 48 height 19
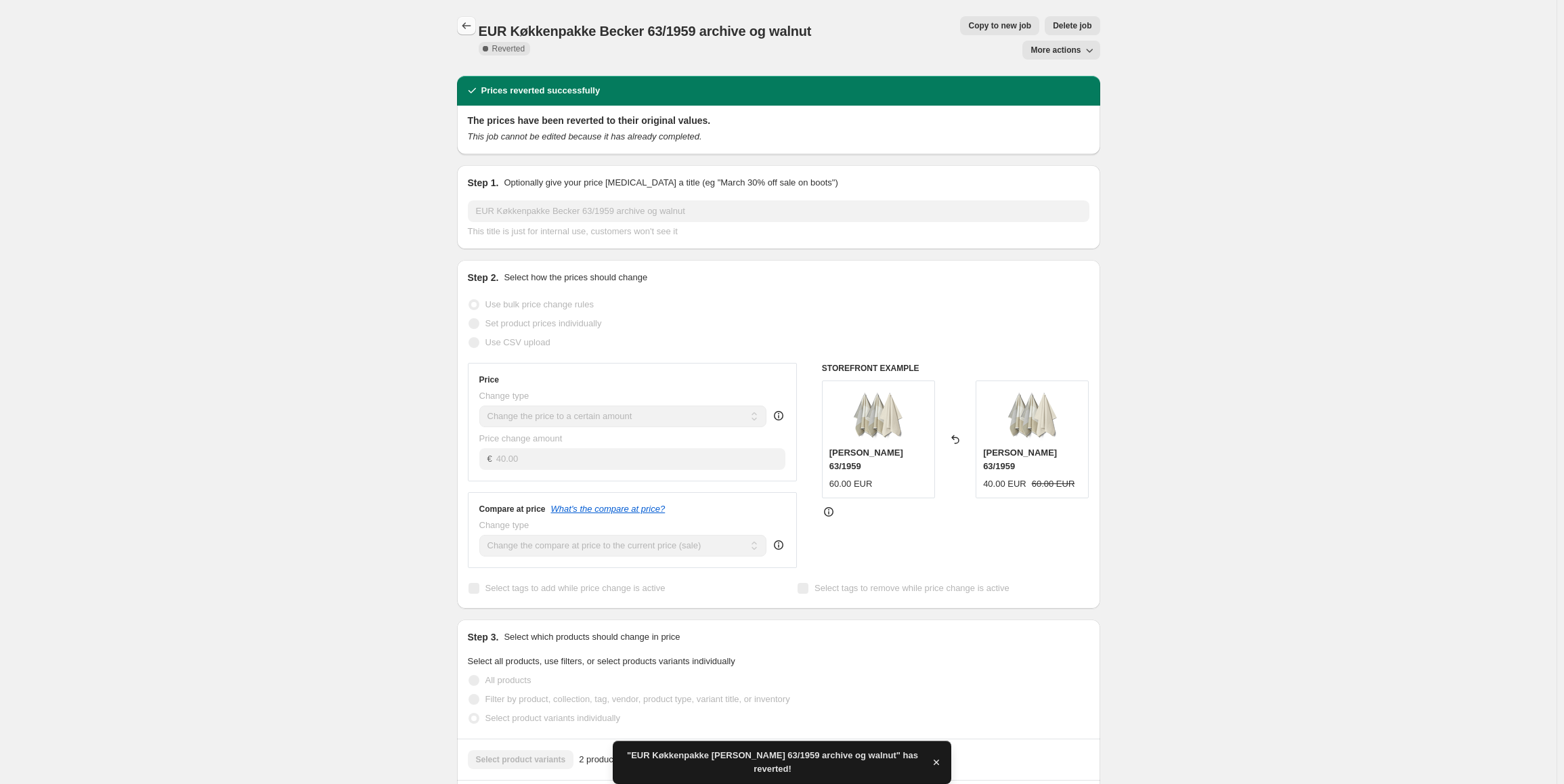
click at [470, 27] on icon "Price change jobs" at bounding box center [466, 25] width 13 height 13
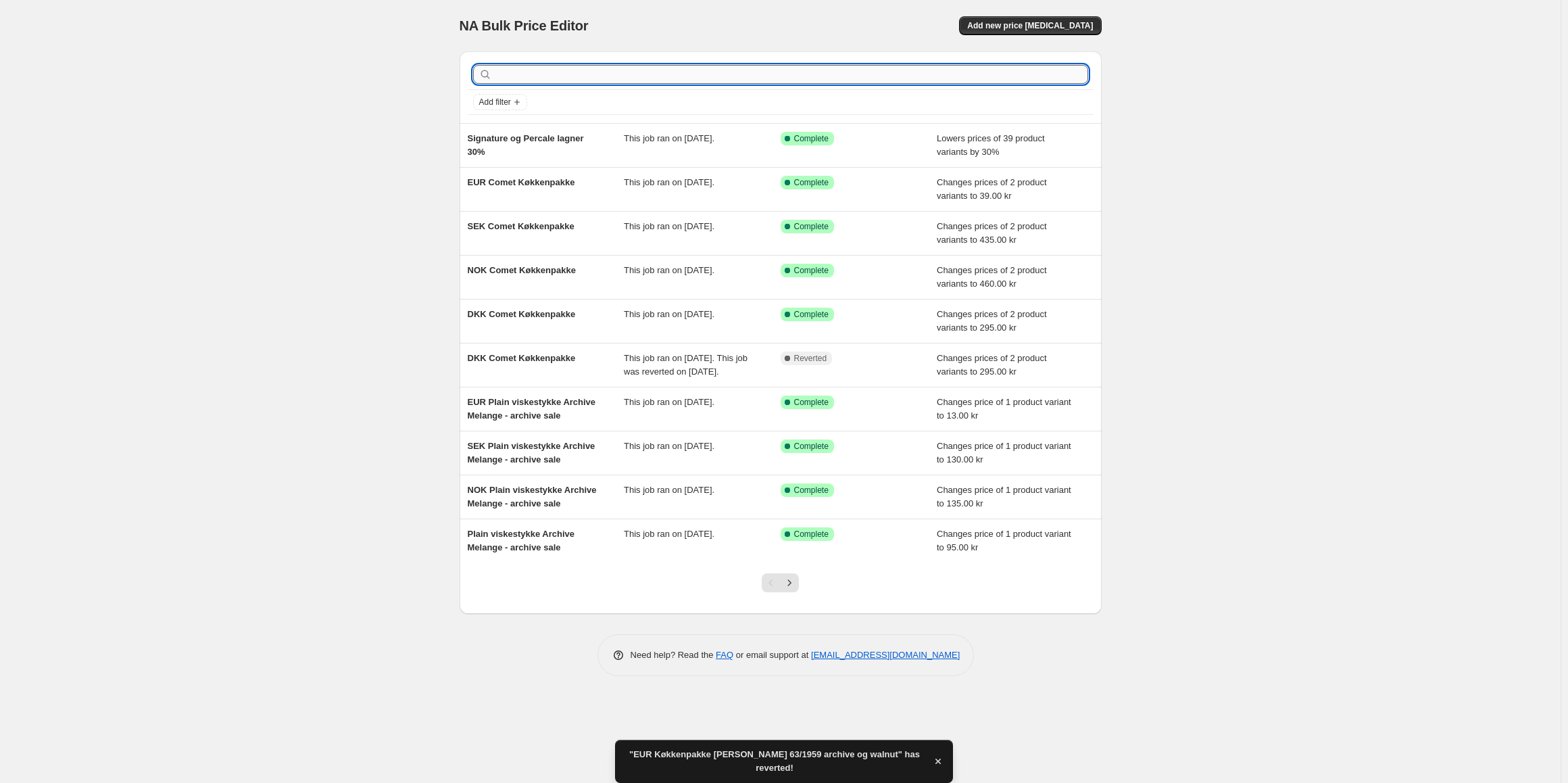
click at [521, 73] on input "text" at bounding box center [792, 74] width 593 height 19
type input "[PERSON_NAME]"
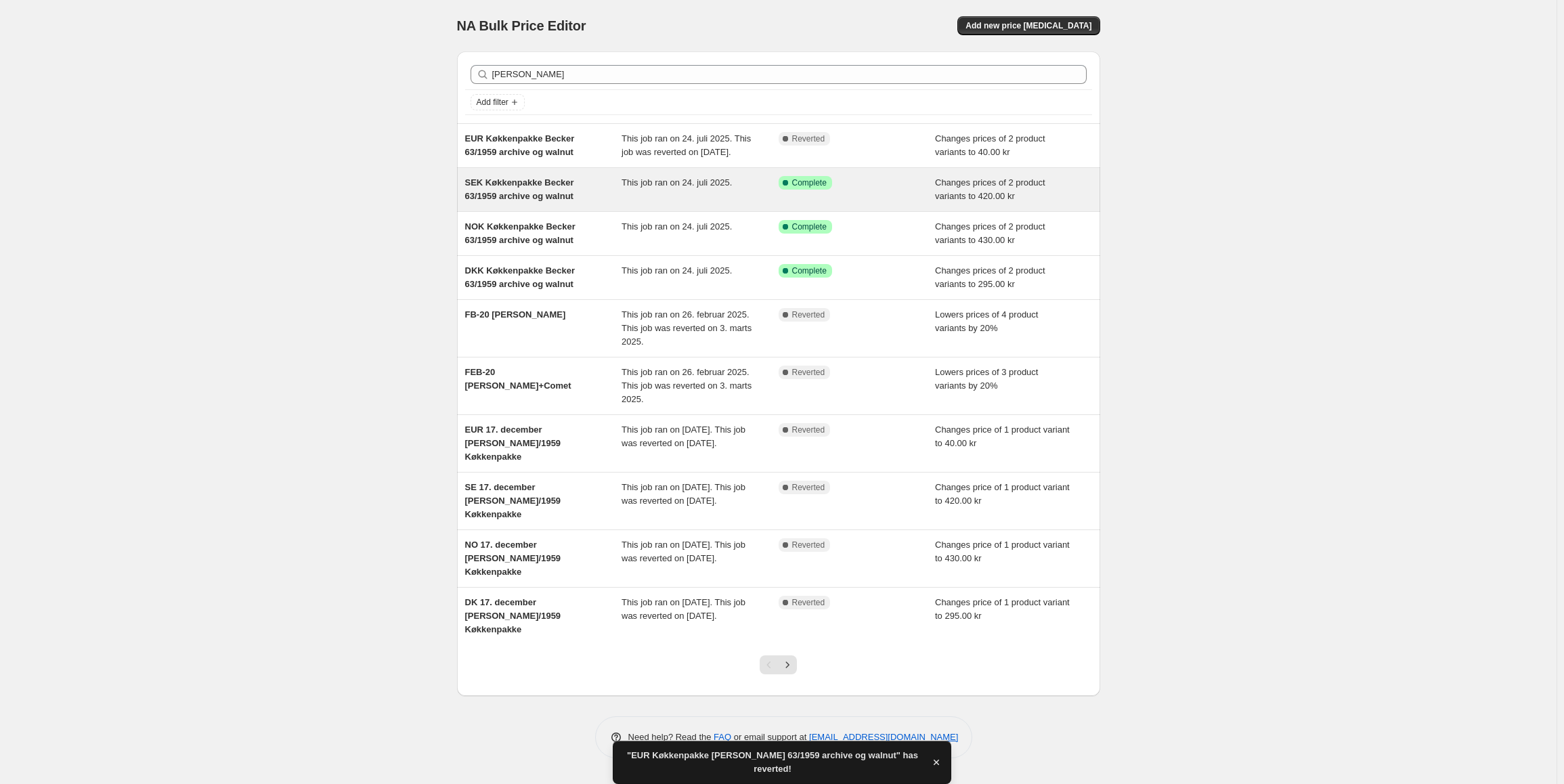
click at [601, 187] on div "SEK Køkkenpakke [PERSON_NAME] 63/1959 archive og walnut This job ran on 24. jul…" at bounding box center [779, 189] width 644 height 43
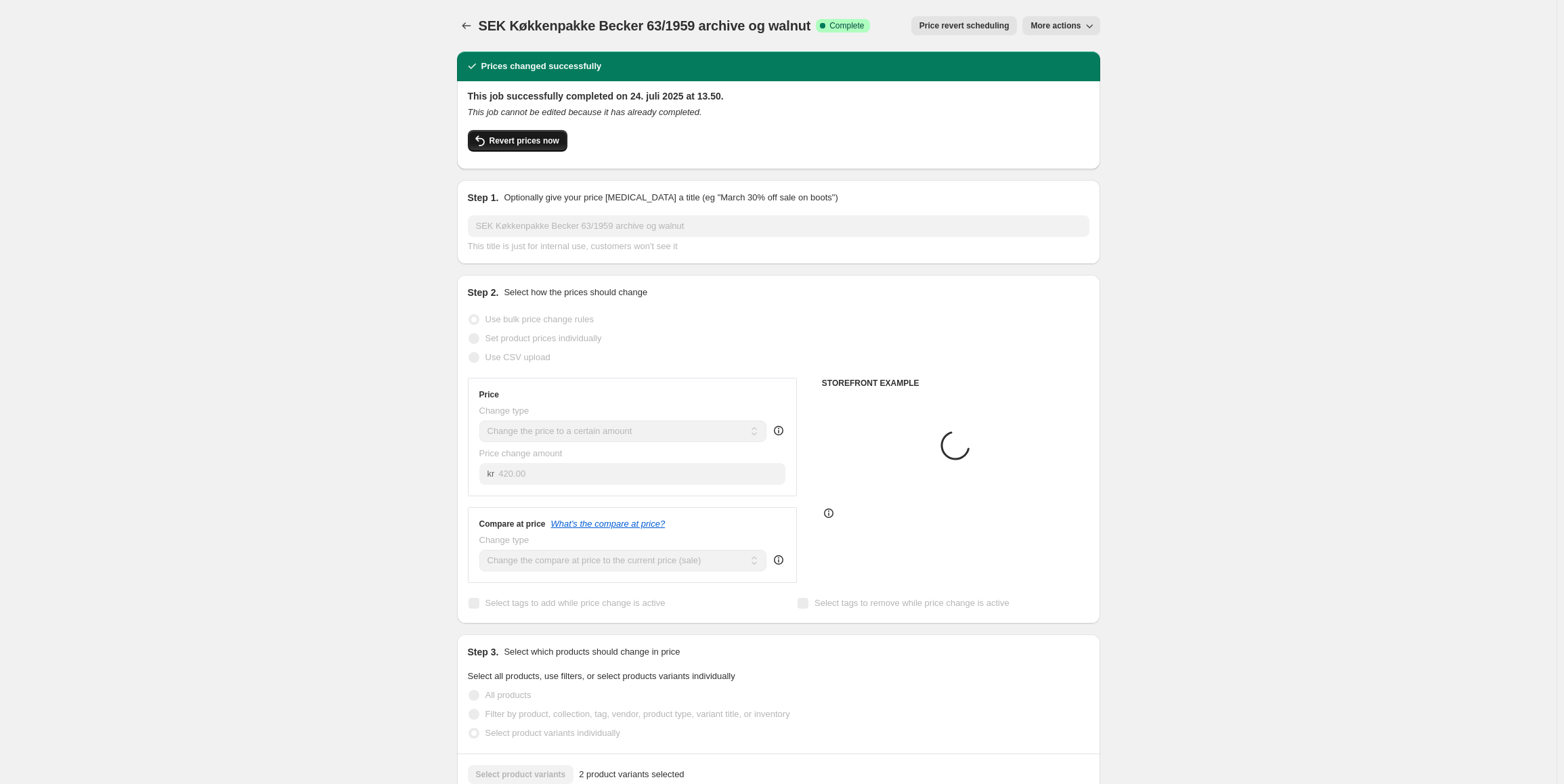
click at [523, 144] on span "Revert prices now" at bounding box center [524, 141] width 70 height 11
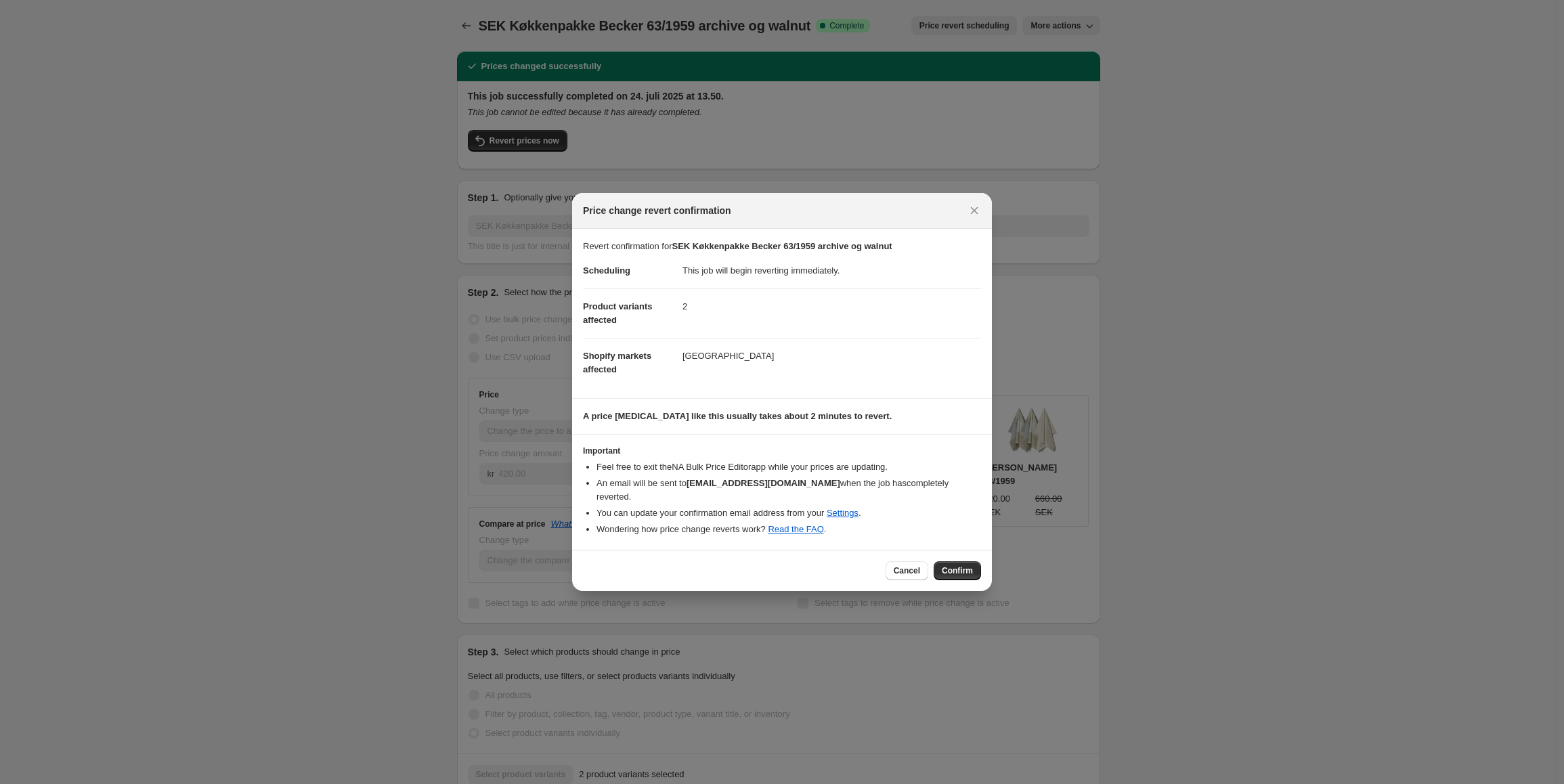
click at [964, 554] on div "Cancel Confirm" at bounding box center [782, 570] width 420 height 42
click at [964, 566] on span "Confirm" at bounding box center [957, 571] width 31 height 11
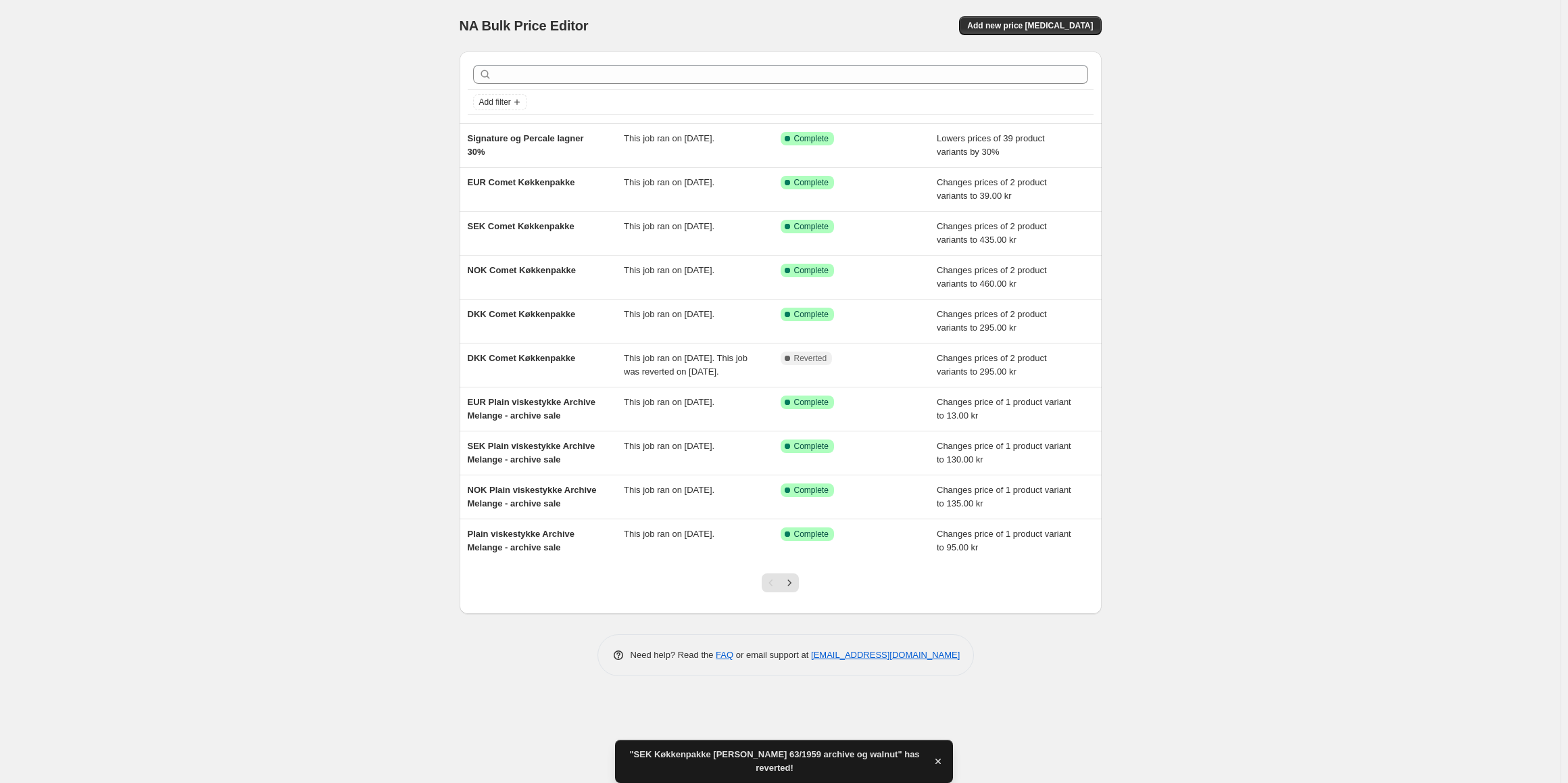
click at [573, 85] on div at bounding box center [780, 74] width 626 height 30
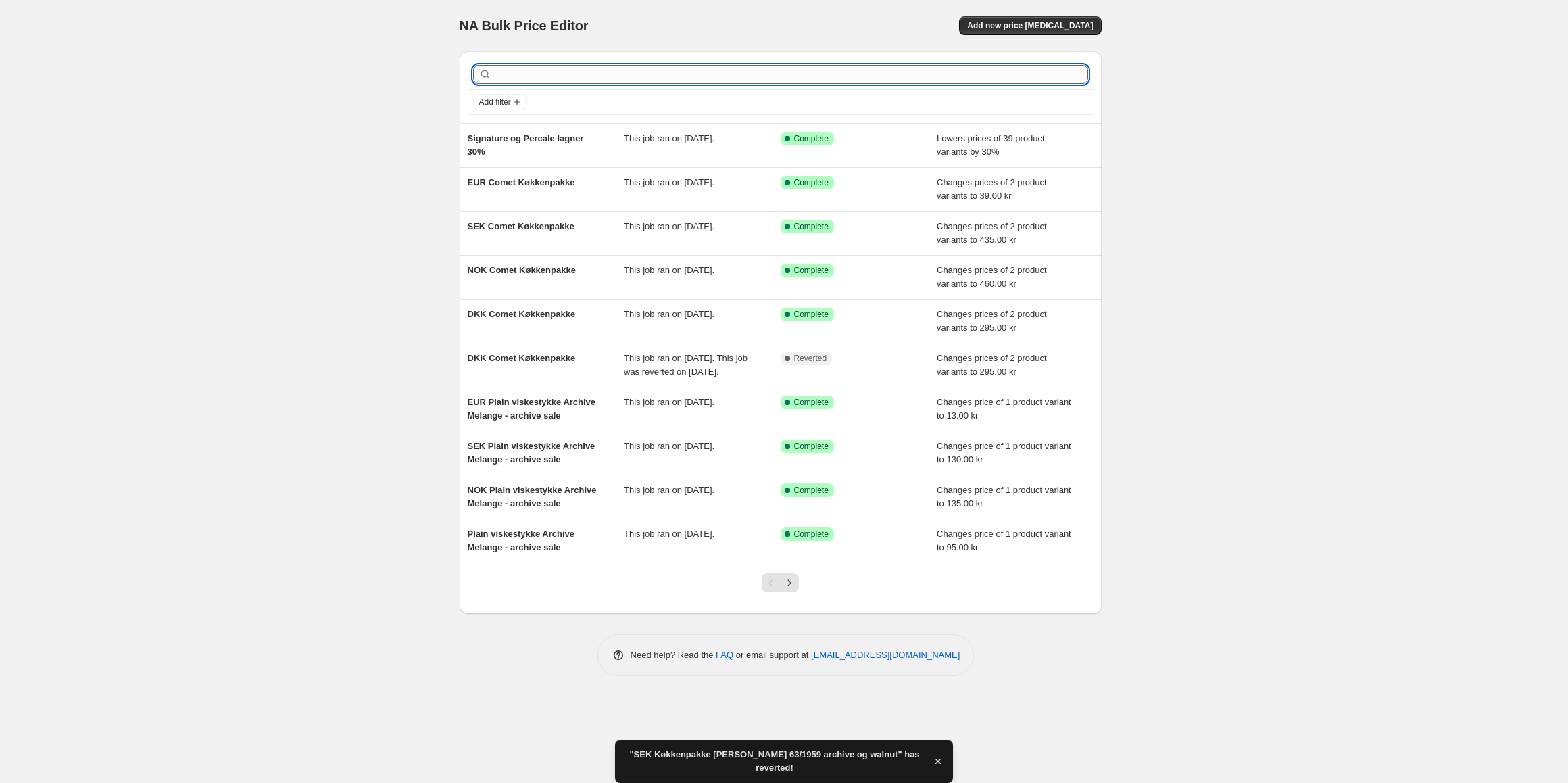
click at [579, 77] on input "text" at bounding box center [792, 74] width 593 height 19
type input "[PERSON_NAME]"
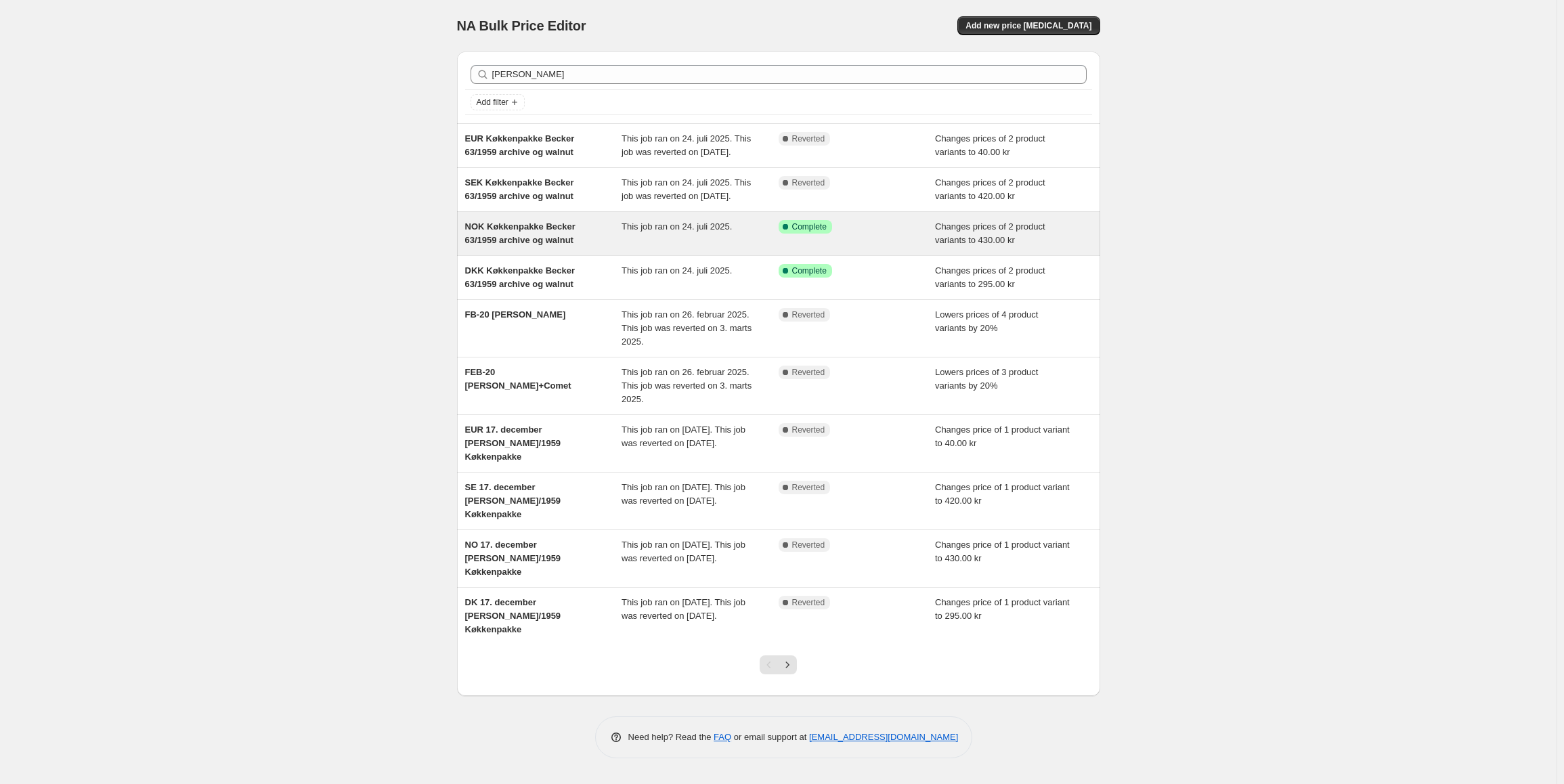
click at [591, 247] on div "NOK Køkkenpakke [PERSON_NAME] 63/1959 archive og walnut This job ran on 24. jul…" at bounding box center [779, 233] width 644 height 43
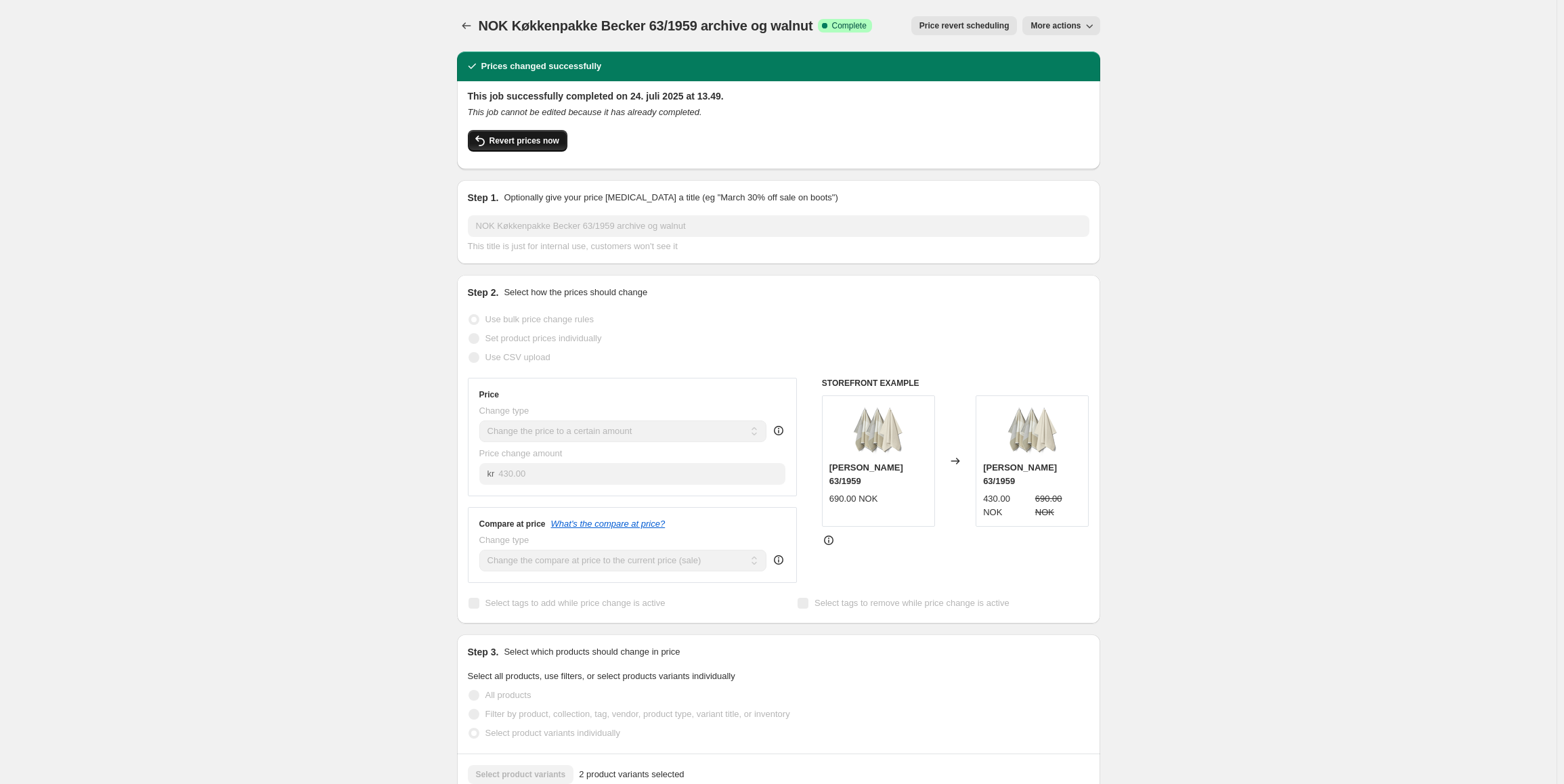
click at [544, 143] on span "Revert prices now" at bounding box center [524, 141] width 70 height 11
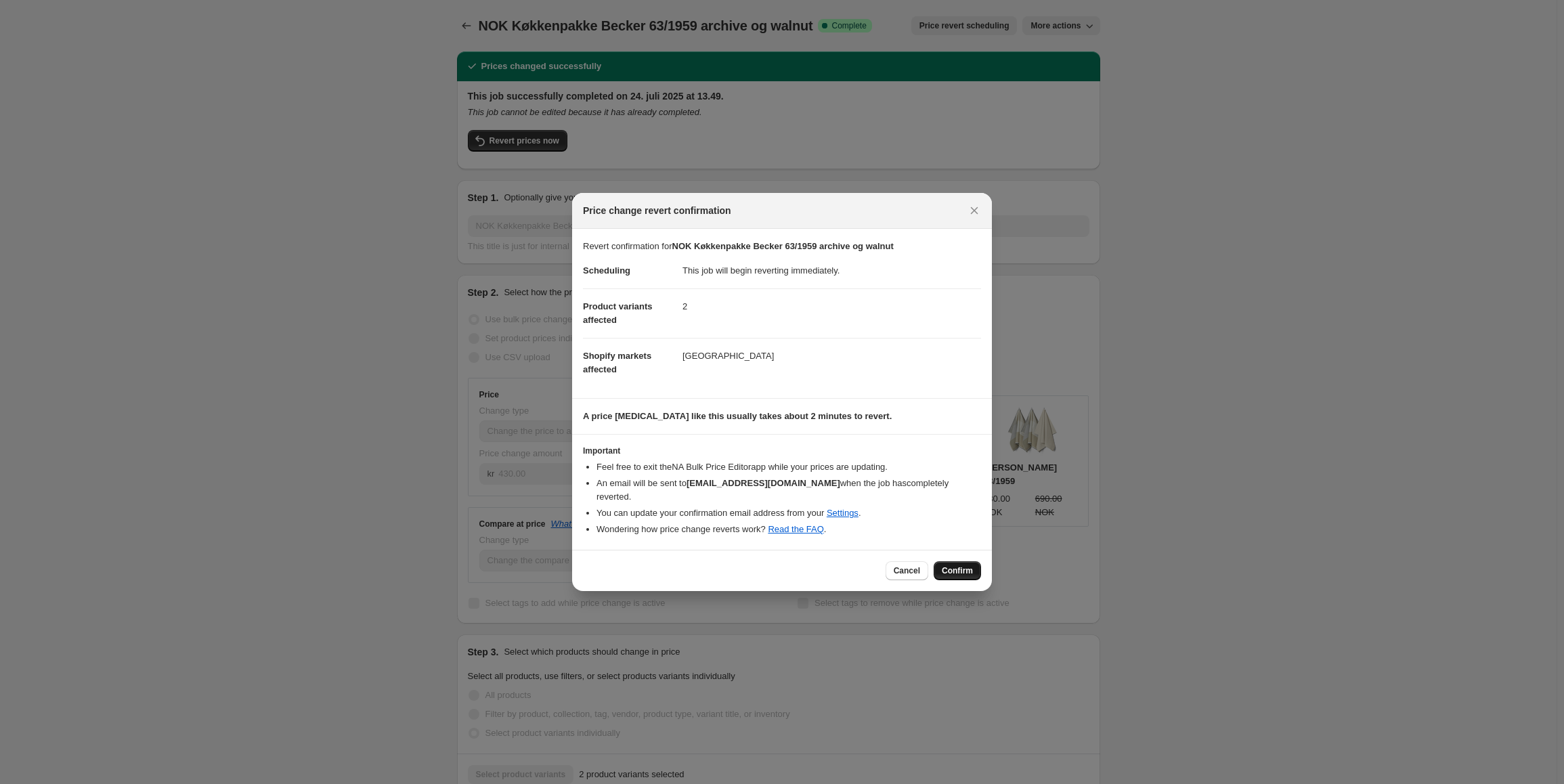
click at [959, 566] on span "Confirm" at bounding box center [957, 571] width 31 height 11
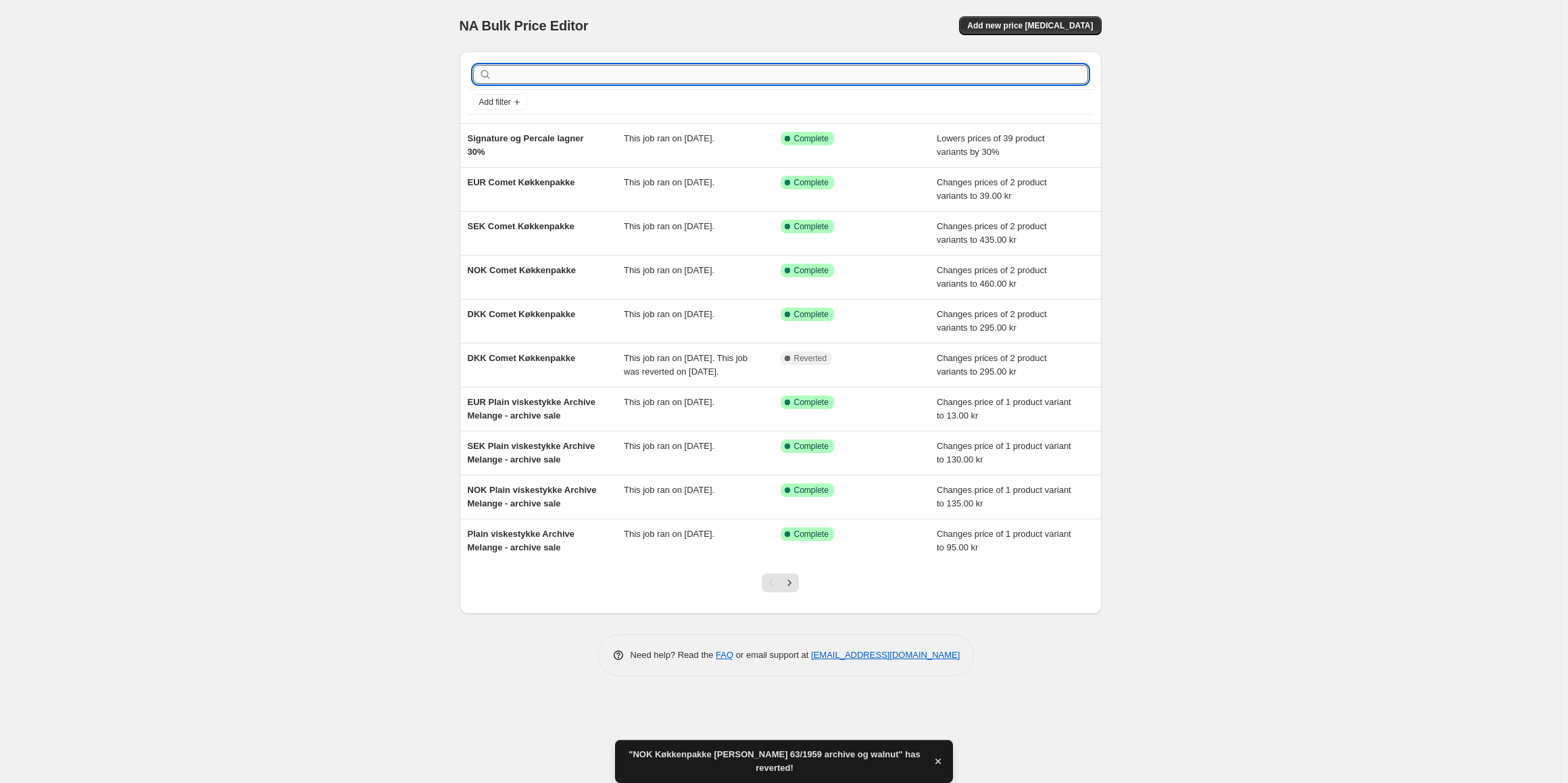
click at [593, 77] on input "text" at bounding box center [792, 74] width 593 height 19
type input "[PERSON_NAME]"
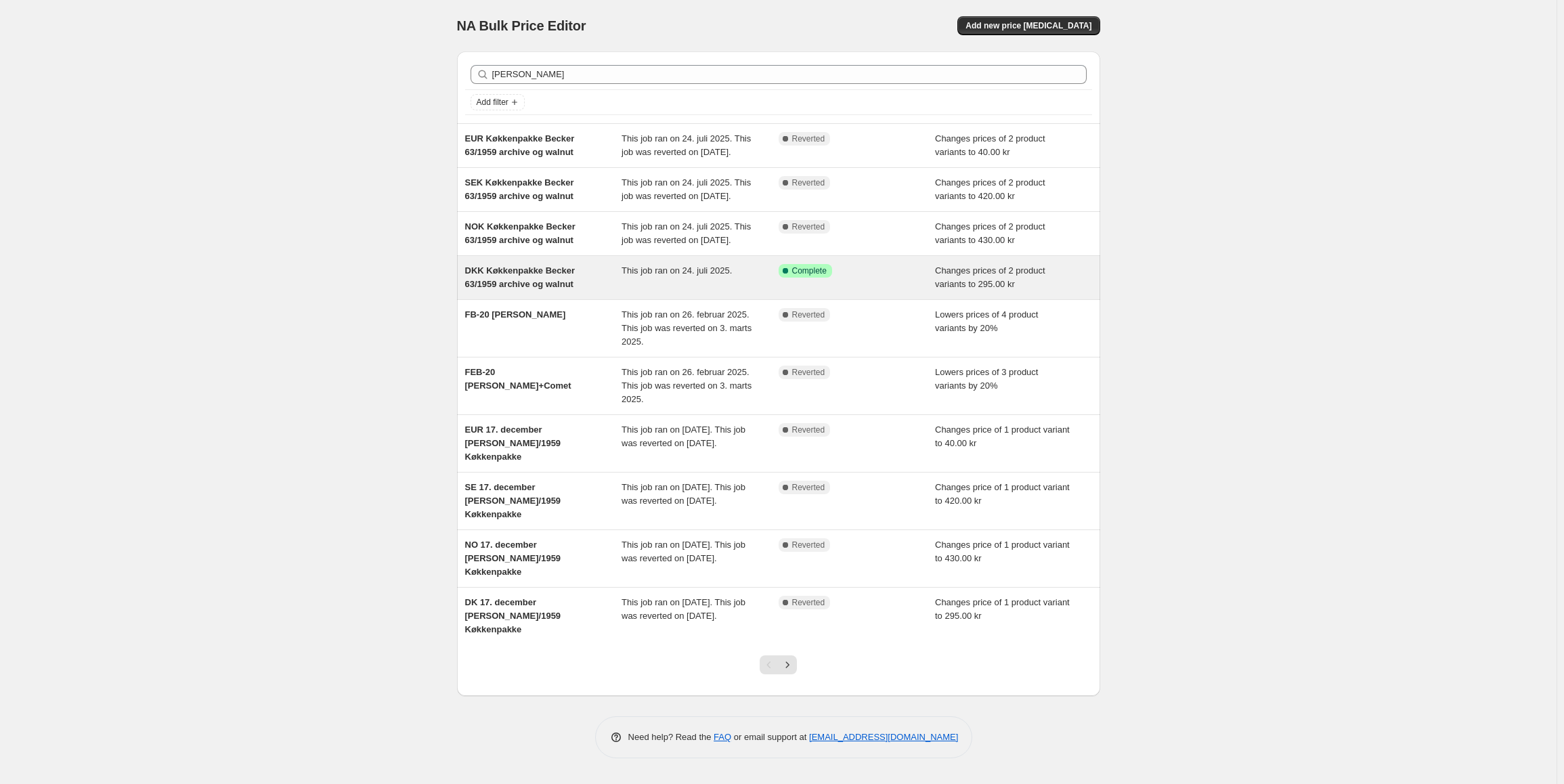
click at [605, 291] on div "DKK Køkkenpakke Becker 63/1959 archive og walnut" at bounding box center [544, 278] width 157 height 27
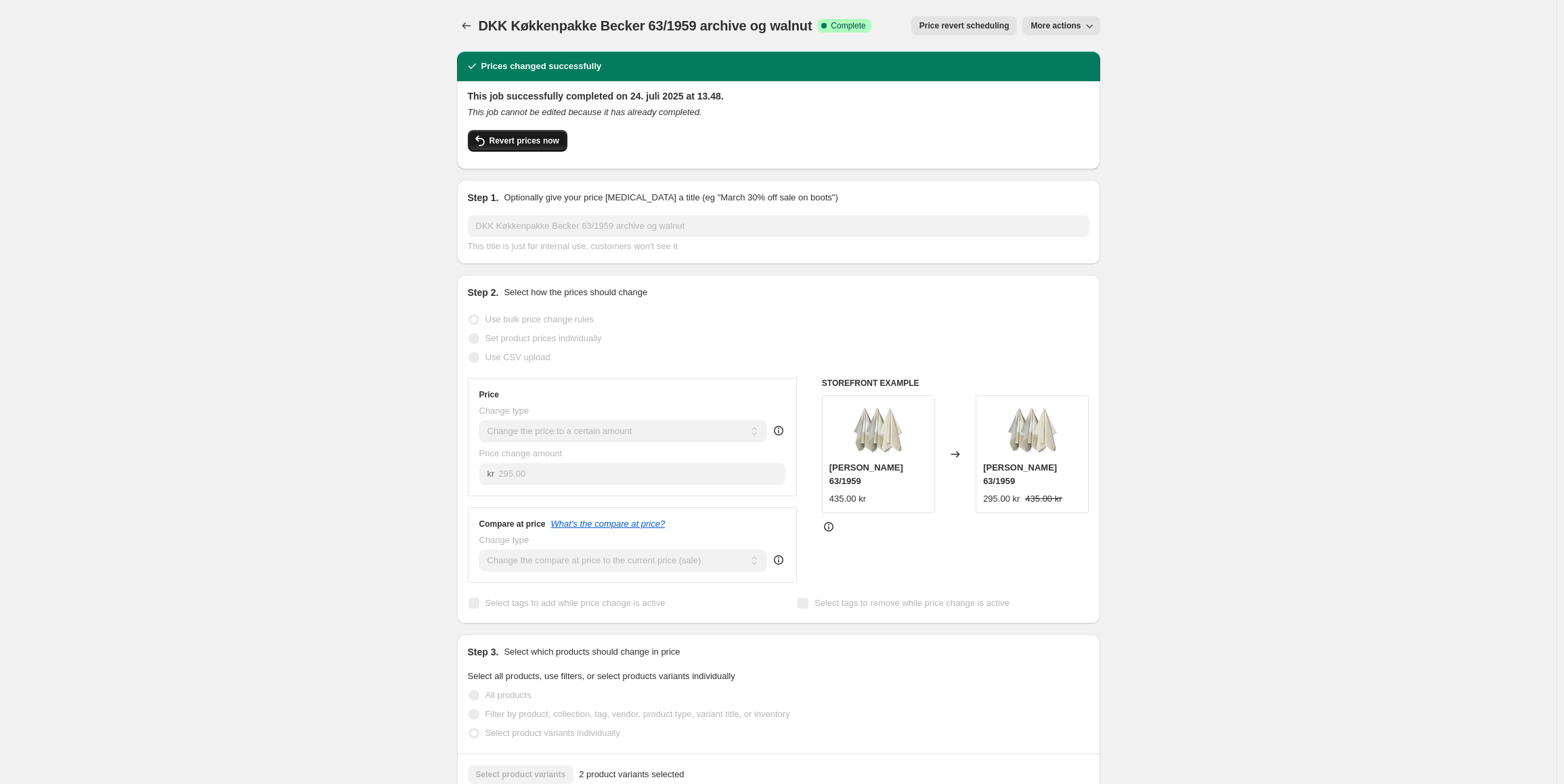
click at [528, 144] on span "Revert prices now" at bounding box center [524, 141] width 70 height 11
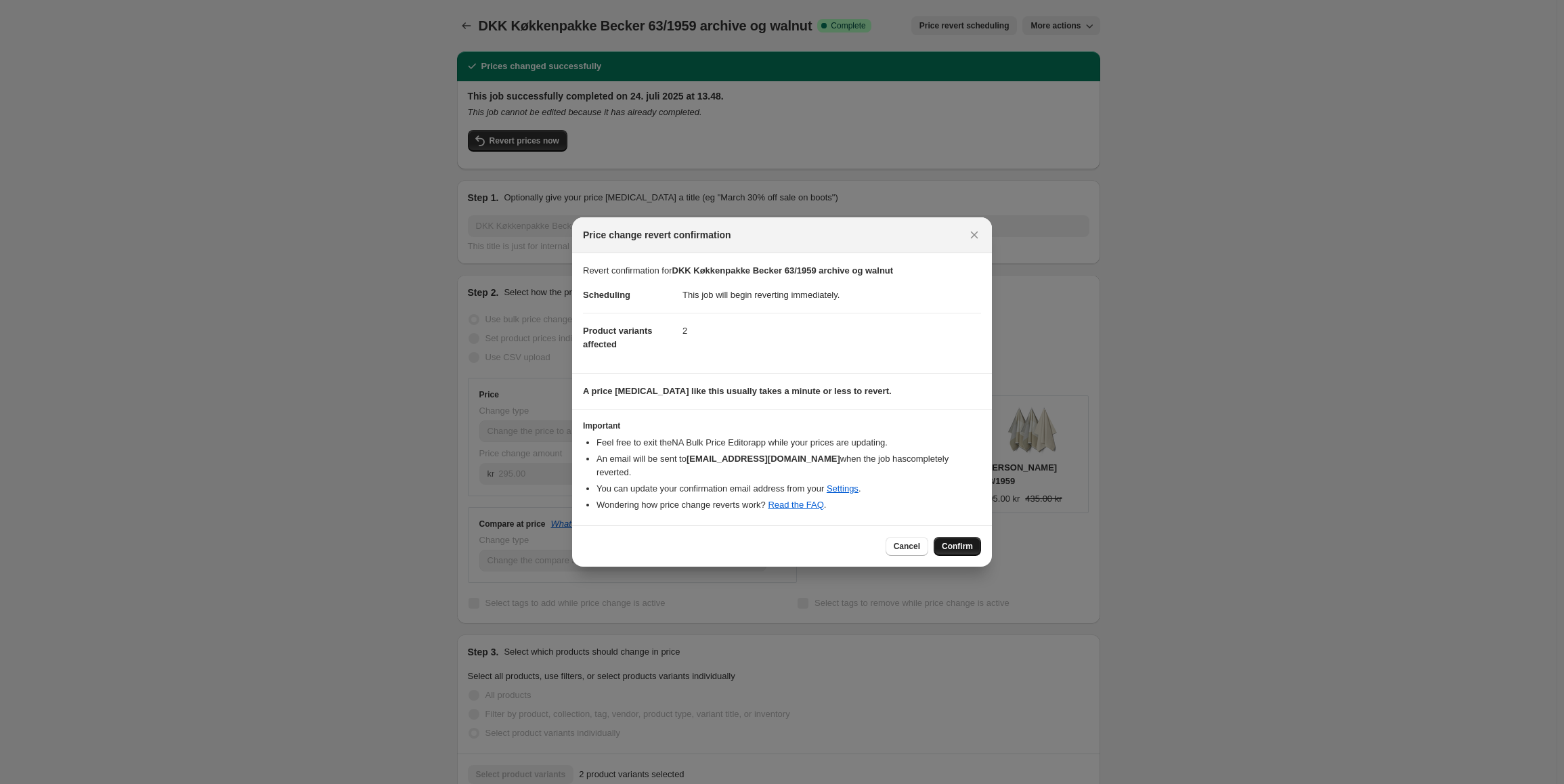
click at [978, 537] on button "Confirm" at bounding box center [957, 545] width 48 height 19
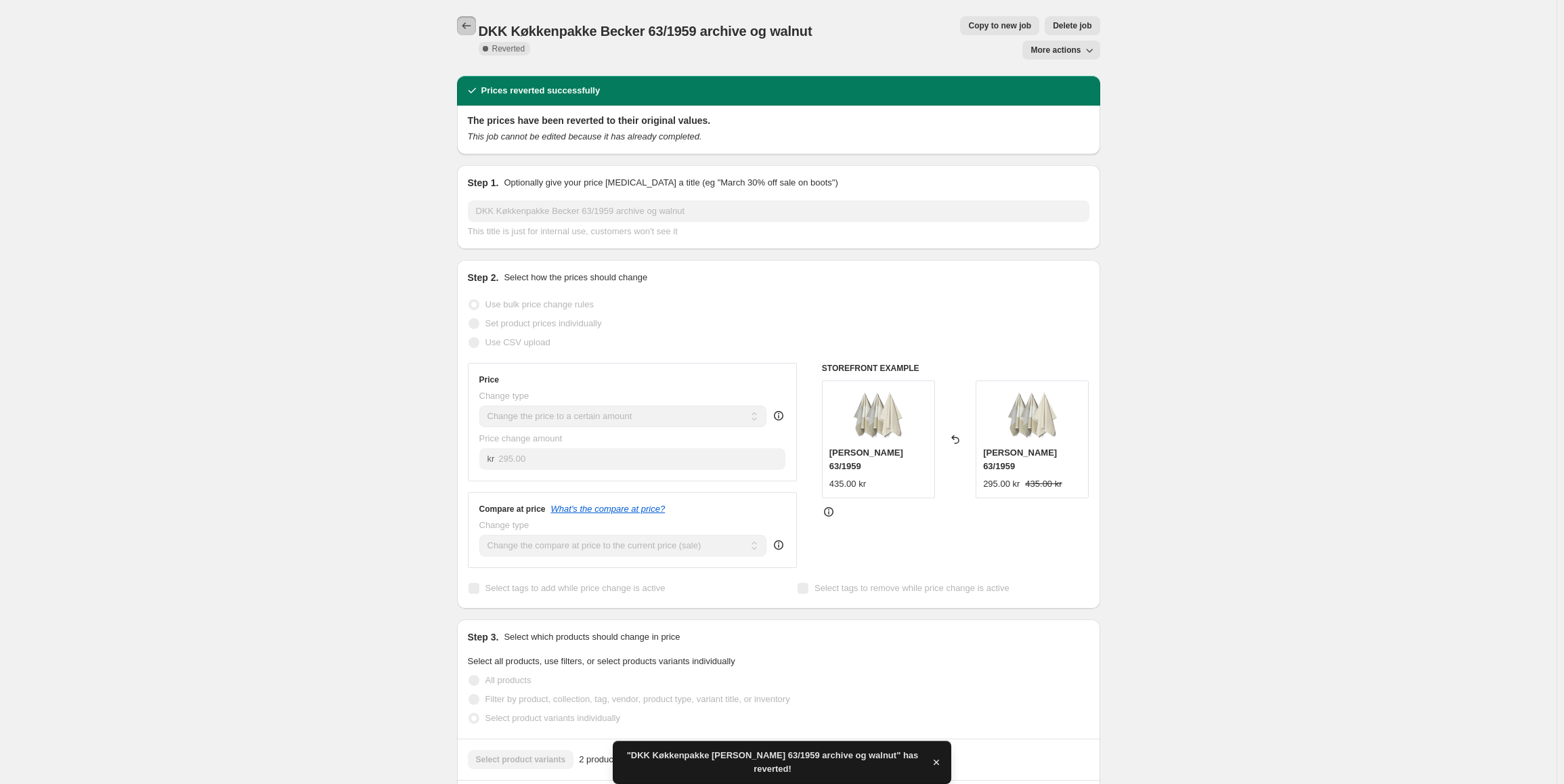
click at [462, 22] on icon "Price change jobs" at bounding box center [466, 25] width 13 height 13
